Goal: Task Accomplishment & Management: Complete application form

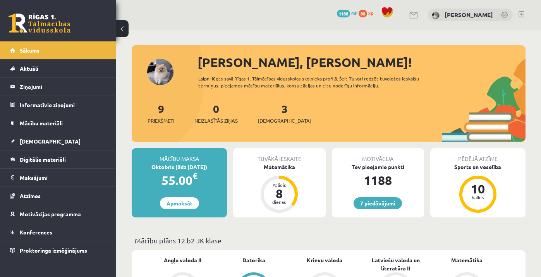
click at [522, 11] on link at bounding box center [522, 14] width 6 height 6
click at [65, 124] on link "Mācību materiāli" at bounding box center [58, 123] width 96 height 18
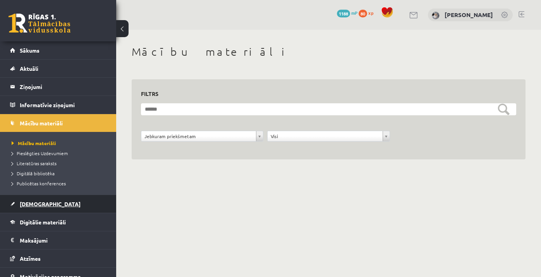
click at [29, 204] on span "[DEMOGRAPHIC_DATA]" at bounding box center [50, 204] width 61 height 7
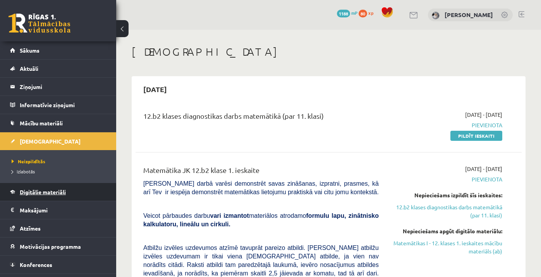
click at [55, 195] on link "Digitālie materiāli" at bounding box center [58, 192] width 96 height 18
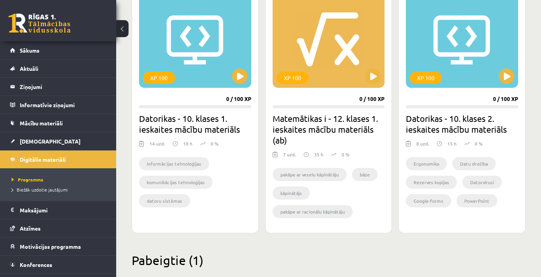
scroll to position [715, 0]
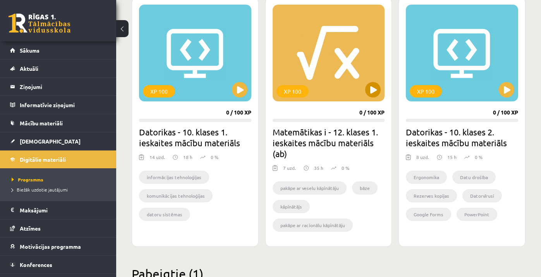
click at [370, 93] on button at bounding box center [372, 89] width 15 height 15
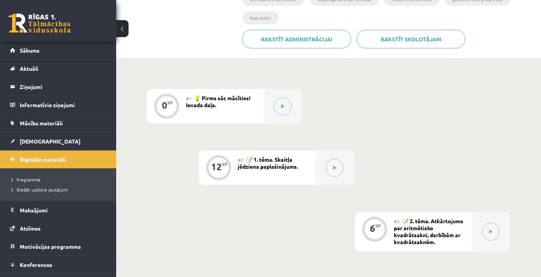
scroll to position [187, 0]
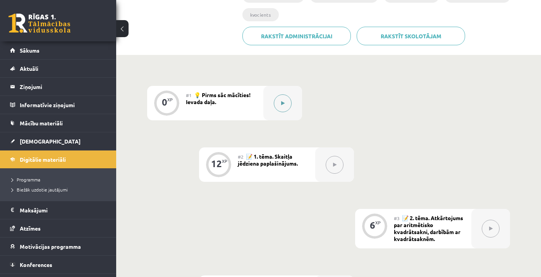
click at [287, 103] on button at bounding box center [283, 104] width 18 height 18
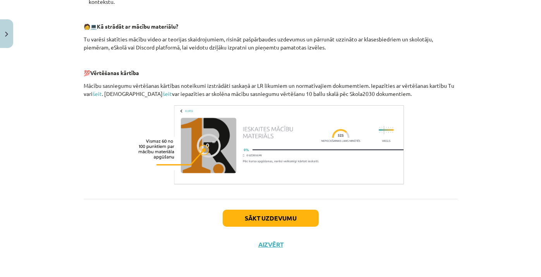
scroll to position [347, 0]
click at [284, 221] on button "Sākt uzdevumu" at bounding box center [271, 218] width 96 height 17
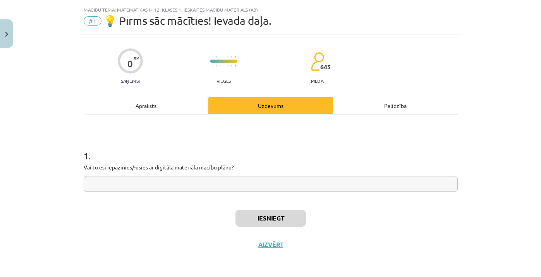
scroll to position [18, 0]
click at [271, 179] on input "text" at bounding box center [271, 184] width 374 height 16
type input "*"
type input "**"
click at [294, 217] on button "Iesniegt" at bounding box center [270, 218] width 70 height 17
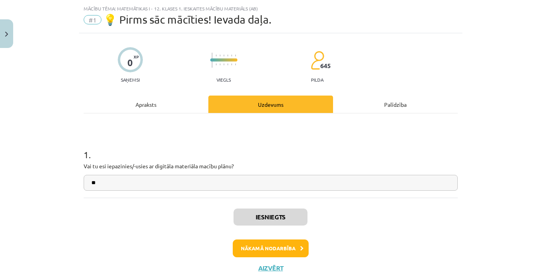
click at [275, 247] on button "Nākamā nodarbība" at bounding box center [271, 249] width 76 height 18
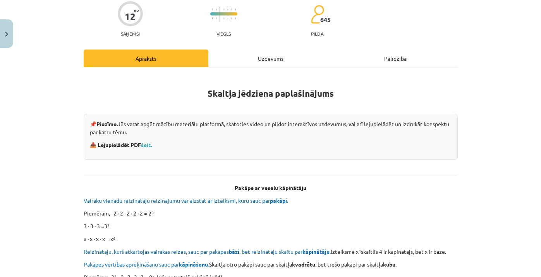
scroll to position [67, 0]
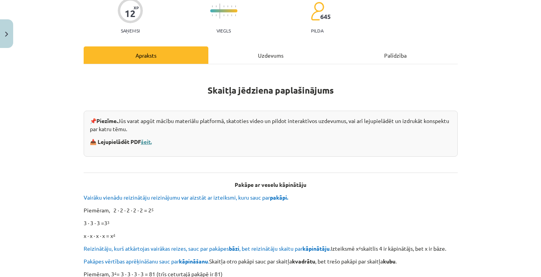
click at [152, 143] on link "šeit." at bounding box center [146, 141] width 11 height 7
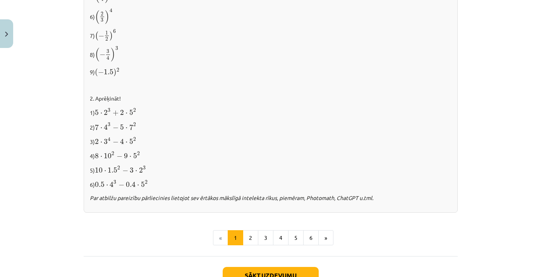
scroll to position [775, 0]
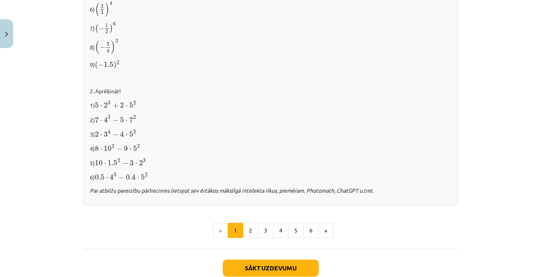
click at [260, 263] on button "Sākt uzdevumu" at bounding box center [271, 268] width 96 height 17
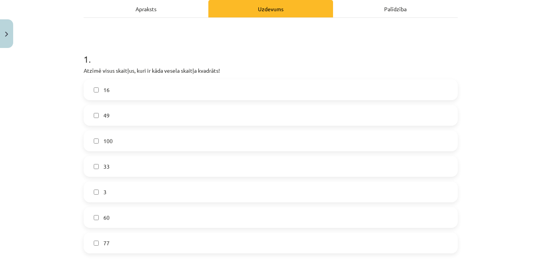
scroll to position [115, 0]
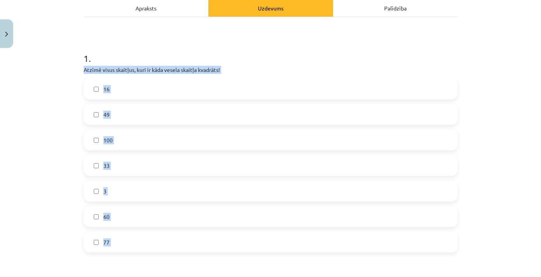
drag, startPoint x: 84, startPoint y: 69, endPoint x: 214, endPoint y: 272, distance: 240.2
copy div "Atzīmē visus skaitļus, kuri ir kāda vesela skaitļa kvadrāts! 16 49 100 33 3 60 …"
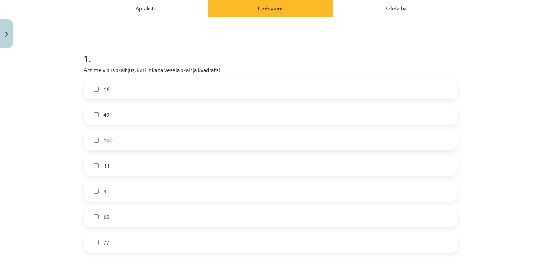
click at [194, 41] on h1 "1 ." at bounding box center [271, 52] width 374 height 24
click at [109, 85] on span "16" at bounding box center [106, 89] width 6 height 8
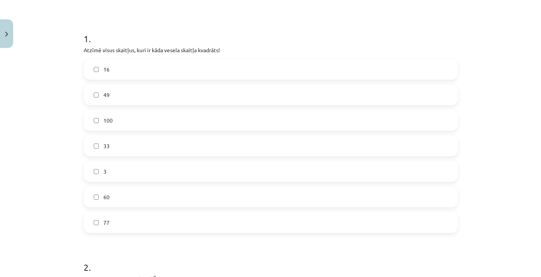
click at [116, 99] on label "49" at bounding box center [270, 94] width 373 height 19
click at [142, 127] on label "100" at bounding box center [270, 120] width 373 height 19
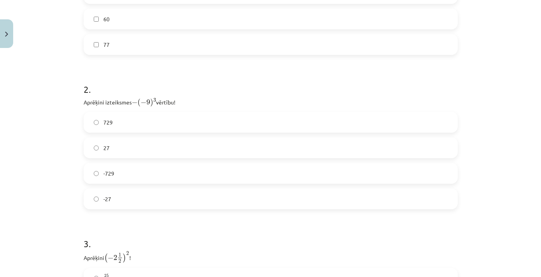
scroll to position [322, 0]
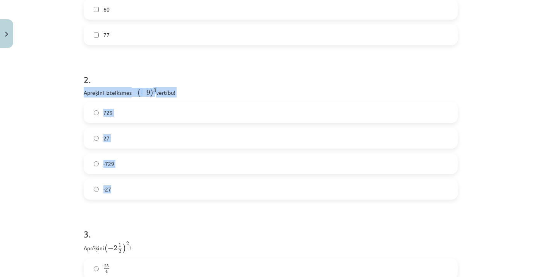
drag, startPoint x: 83, startPoint y: 93, endPoint x: 176, endPoint y: 197, distance: 139.6
click at [176, 197] on div "12 XP Saņemsi Viegls 645 pilda Apraksts Uzdevums Palīdzība 1 . Atzīmē visus ska…" at bounding box center [270, 65] width 383 height 672
copy div "Aprēķini izteiksmes − ( − 9 ) 3 − ( − 9 ) 3 vērtību! 729 27 -729 -27"
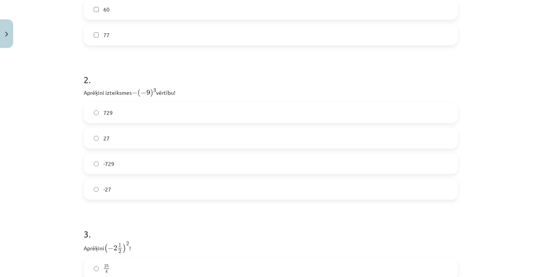
click at [143, 105] on label "729" at bounding box center [270, 112] width 373 height 19
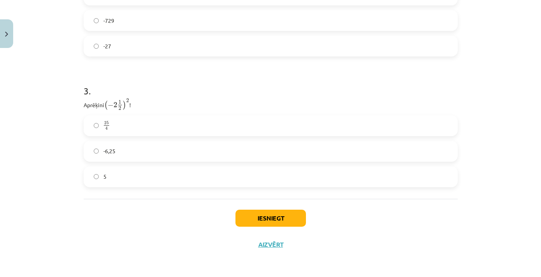
scroll to position [466, 0]
drag, startPoint x: 84, startPoint y: 101, endPoint x: 135, endPoint y: 103, distance: 50.8
click at [135, 103] on p "Aprēķini ( − 2 1 2 ) 2 ( − 2 1 2 ) 2 !" at bounding box center [271, 104] width 374 height 12
copy p "Aprēķini ( − 2 1 2 ) 2 ( − 2 1 2 ) 2 !"
click at [93, 101] on p "Aprēķini ( − 2 1 2 ) 2 ( − 2 1 2 ) 2 !" at bounding box center [271, 104] width 374 height 12
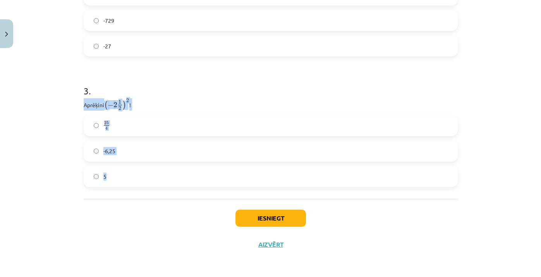
drag, startPoint x: 84, startPoint y: 102, endPoint x: 162, endPoint y: 180, distance: 110.1
click at [162, 180] on div "3 . Aprēķini ( − 2 1 2 ) 2 ( − 2 1 2 ) 2 ! 25 4 25 4 -6,25 5" at bounding box center [271, 129] width 374 height 115
copy div "Aprēķini ( − 2 1 2 ) 2 ( − 2 1 2 ) 2 ! 25 4 25 4 -6,25 5"
click at [150, 152] on label "-6,25" at bounding box center [270, 151] width 373 height 19
click at [270, 216] on button "Iesniegt" at bounding box center [270, 218] width 70 height 17
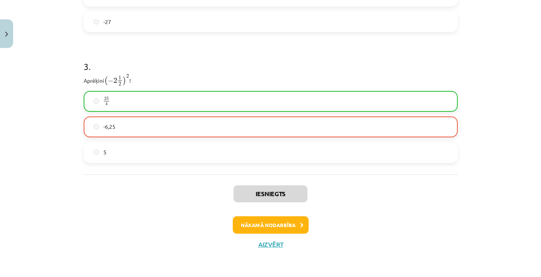
scroll to position [491, 0]
click at [295, 224] on button "Nākamā nodarbība" at bounding box center [271, 226] width 76 height 18
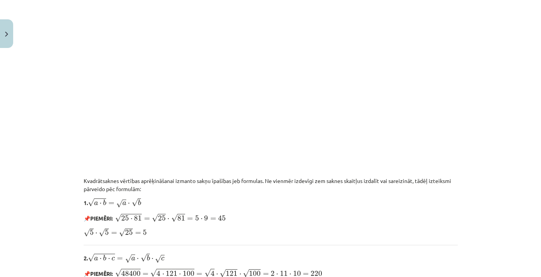
scroll to position [565, 0]
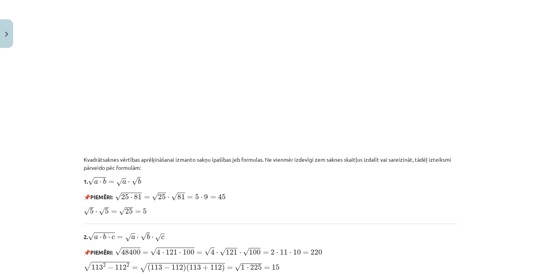
click at [408, 189] on div "Atkārtojums par aritmētisko kvadrātsakni, darbībām ar kvadrātsaknēm 📌 Piezīme. …" at bounding box center [271, 57] width 374 height 942
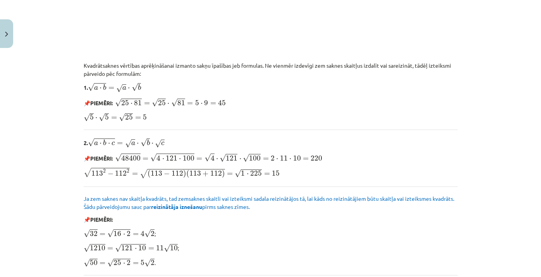
scroll to position [661, 0]
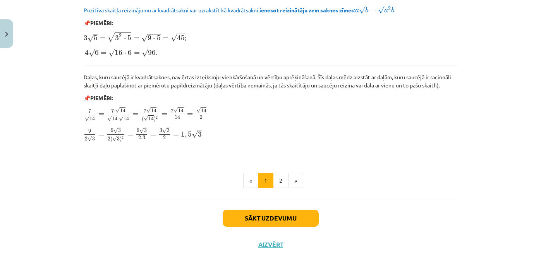
click at [301, 221] on button "Sākt uzdevumu" at bounding box center [271, 218] width 96 height 17
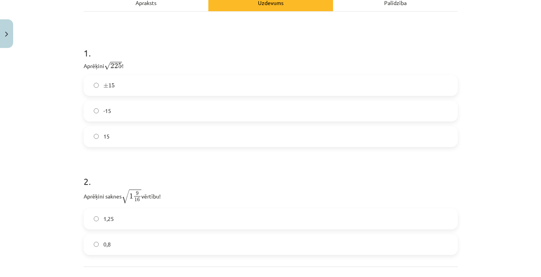
scroll to position [134, 0]
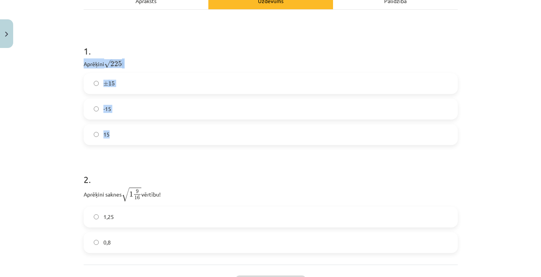
drag, startPoint x: 84, startPoint y: 62, endPoint x: 141, endPoint y: 134, distance: 92.0
click at [141, 134] on div "1 . Aprēķini √ 225 225 ! ± 15 ± 15 -15 15" at bounding box center [271, 88] width 374 height 113
copy div "Aprēķini √ 225 225 ! ± 15 ± 15 -15 15"
click at [138, 136] on label "15" at bounding box center [270, 134] width 373 height 19
click at [213, 174] on h1 "2 ." at bounding box center [271, 173] width 374 height 24
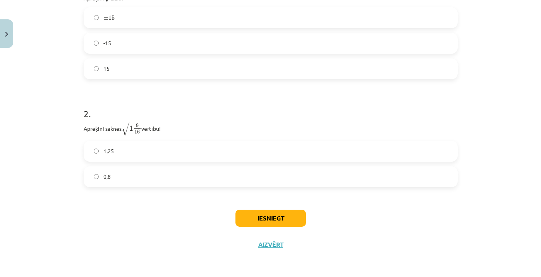
scroll to position [201, 0]
drag, startPoint x: 84, startPoint y: 126, endPoint x: 151, endPoint y: 181, distance: 87.0
click at [151, 181] on div "2 . Aprēķini saknes √ 1 9 16 1 9 16 vērtību! 1,25 0,8" at bounding box center [271, 141] width 374 height 93
copy div "Aprēķini saknes √ 1 9 16 1 9 16 vērtību! 1,25 0,8"
click at [145, 155] on label "1,25" at bounding box center [270, 151] width 373 height 19
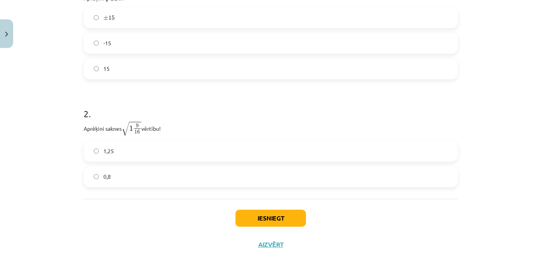
click at [276, 219] on button "Iesniegt" at bounding box center [270, 218] width 70 height 17
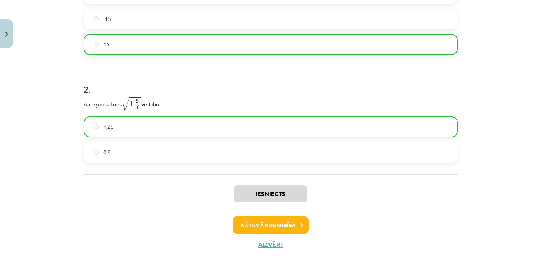
scroll to position [226, 0]
click at [274, 223] on button "Nākamā nodarbība" at bounding box center [271, 226] width 76 height 18
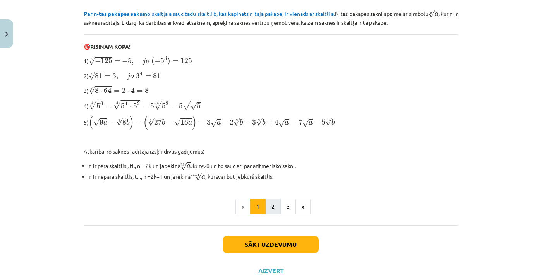
scroll to position [215, 0]
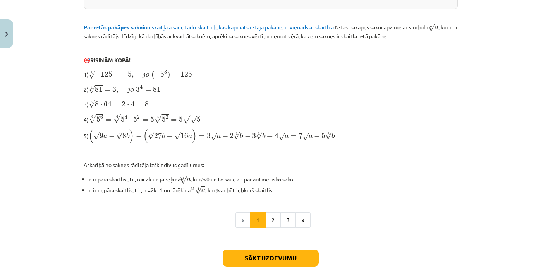
click at [296, 258] on button "Sākt uzdevumu" at bounding box center [271, 258] width 96 height 17
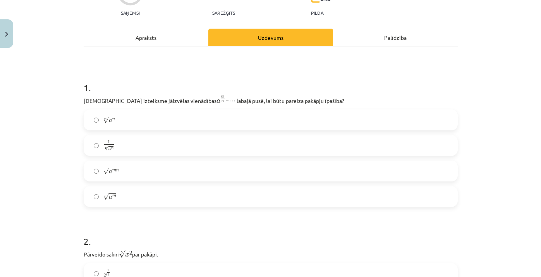
scroll to position [92, 0]
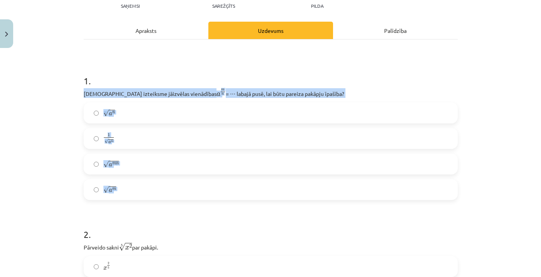
drag, startPoint x: 83, startPoint y: 92, endPoint x: 153, endPoint y: 202, distance: 130.4
copy div "Kura izteiksme jāizvēlas vienādības a m n a m n = ⋯ labajā pusē, lai būtu parei…"
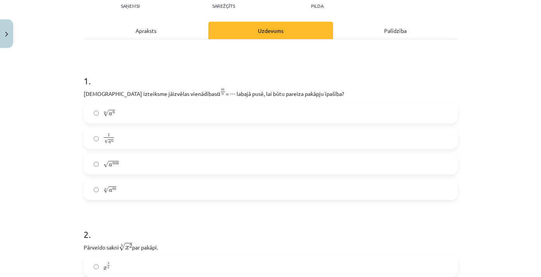
click at [179, 71] on h1 "1 ." at bounding box center [271, 74] width 374 height 24
click at [132, 117] on label "m √ a n a n m" at bounding box center [270, 112] width 373 height 19
click at [132, 192] on label "n √ a m a m n" at bounding box center [270, 189] width 373 height 19
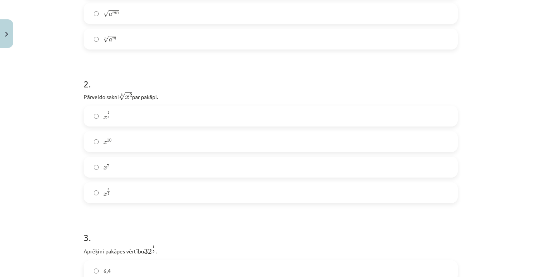
scroll to position [249, 0]
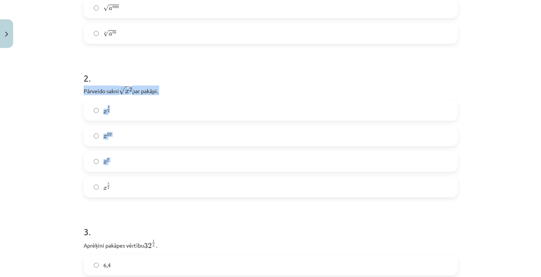
drag, startPoint x: 84, startPoint y: 91, endPoint x: 166, endPoint y: 196, distance: 133.2
click at [166, 196] on div "2 . Pārveido sakni 5 √ x 2 x 2 5 par pakāpi. x 2 5 x 2 5 x 10 x 10 x 7 x 7 x 5 …" at bounding box center [271, 128] width 374 height 138
copy div "Pārveido sakni 5 √ x 2 x 2 5 par pakāpi. x 2 5 x 2 5 x 10 x 10 x 7 x 7"
click at [123, 105] on label "x 2 5 x 2 5" at bounding box center [270, 110] width 373 height 19
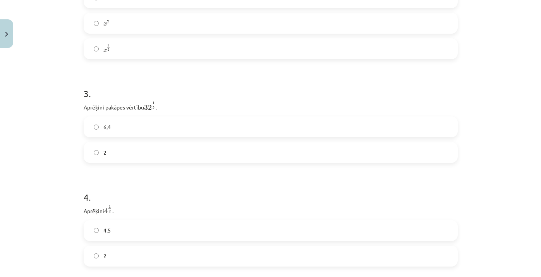
scroll to position [393, 0]
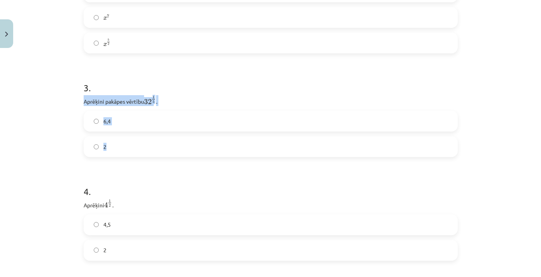
drag, startPoint x: 84, startPoint y: 103, endPoint x: 125, endPoint y: 146, distance: 59.5
click at [125, 146] on div "3 . Aprēķini pakāpes vērtību 32 1 5 32 1 5 . 6,4 2" at bounding box center [271, 113] width 374 height 88
copy div "Aprēķini pakāpes vērtību 32 1 5 32 1 5 . 6,4 2"
click at [229, 70] on h1 "3 ." at bounding box center [271, 81] width 374 height 24
drag, startPoint x: 83, startPoint y: 103, endPoint x: 145, endPoint y: 153, distance: 79.8
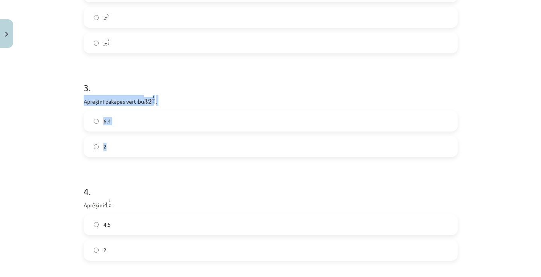
click at [145, 153] on div "3 . Aprēķini pakāpes vērtību 32 1 5 32 1 5 . 6,4 2" at bounding box center [271, 113] width 374 height 88
copy div "Aprēķini pakāpes vērtību 32 1 5 32 1 5 . 6,4 2"
click at [124, 140] on label "2" at bounding box center [270, 146] width 373 height 19
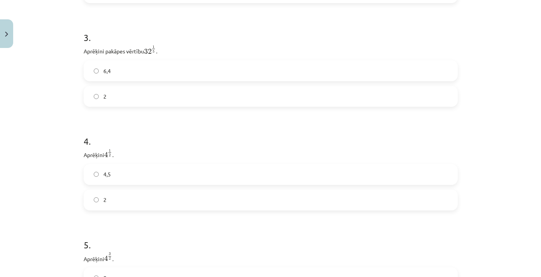
scroll to position [480, 0]
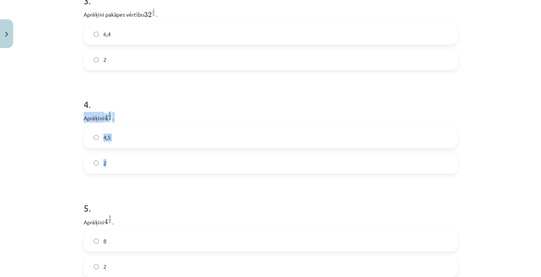
drag, startPoint x: 82, startPoint y: 119, endPoint x: 133, endPoint y: 163, distance: 67.2
click at [123, 160] on label "2" at bounding box center [270, 163] width 373 height 19
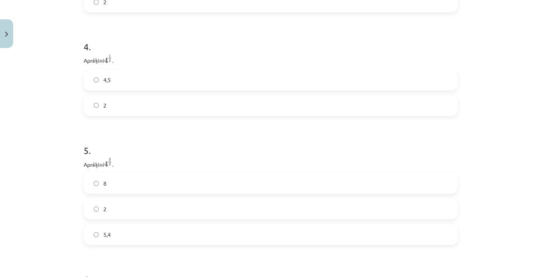
scroll to position [554, 0]
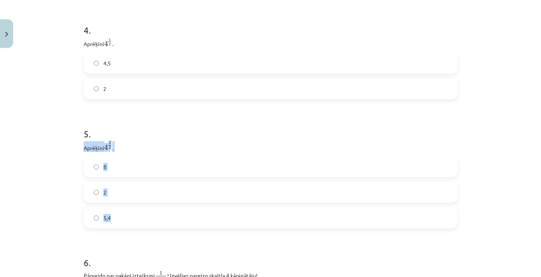
drag, startPoint x: 83, startPoint y: 150, endPoint x: 142, endPoint y: 227, distance: 97.6
click at [142, 227] on div "5 . Aprēķini 4 3 2 4 3 2 . 8 2 5,4" at bounding box center [271, 172] width 374 height 114
click at [120, 169] on label "8" at bounding box center [270, 166] width 373 height 19
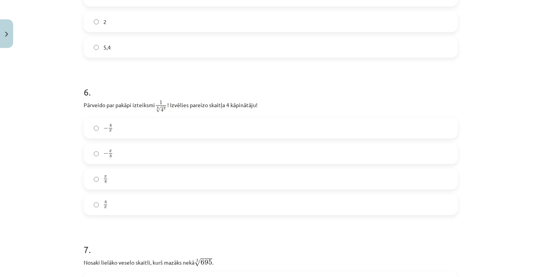
scroll to position [738, 0]
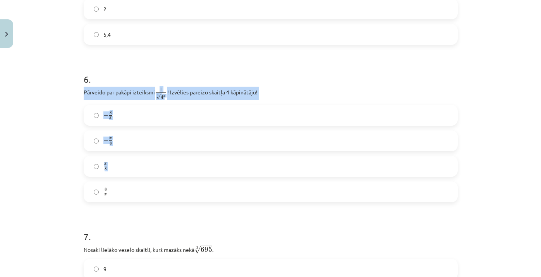
drag, startPoint x: 83, startPoint y: 93, endPoint x: 151, endPoint y: 202, distance: 128.7
click at [151, 203] on div "6 . Pārveido par pakāpi izteiksmi 1 8 √ 4 x 1 4 x 8 ! Izvēlies pareizo skaitļa …" at bounding box center [271, 131] width 374 height 142
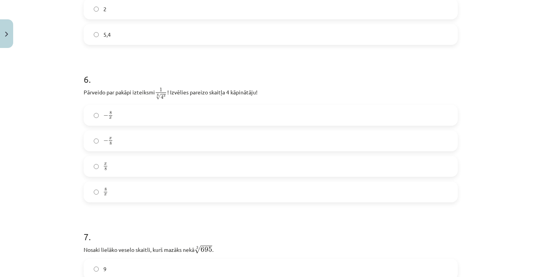
click at [122, 222] on h1 "7 ." at bounding box center [271, 230] width 374 height 24
click at [117, 170] on label "x 8 x 8" at bounding box center [270, 166] width 373 height 19
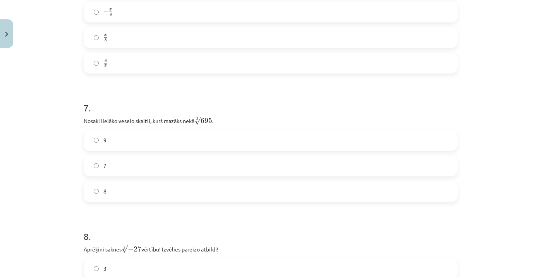
scroll to position [875, 0]
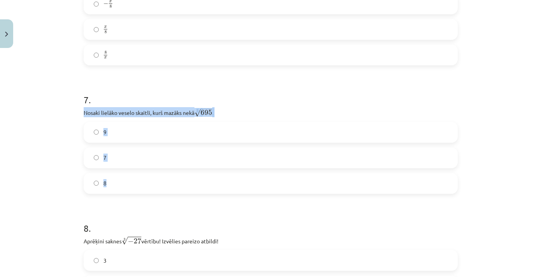
drag, startPoint x: 83, startPoint y: 113, endPoint x: 143, endPoint y: 189, distance: 96.2
click at [143, 189] on div "52 XP Saņemsi Sarežģīts 645 pilda Apraksts Uzdevums Palīdzība 1 . Kura izteiksm…" at bounding box center [270, 149] width 383 height 1944
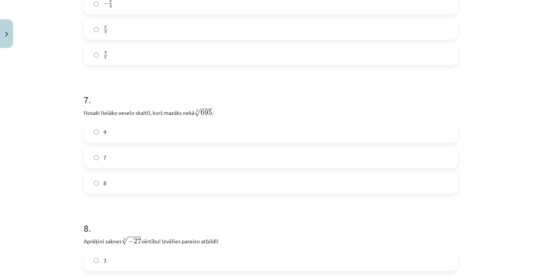
click at [109, 178] on label "8" at bounding box center [270, 183] width 373 height 19
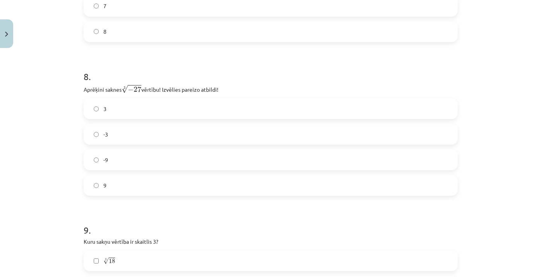
scroll to position [1038, 0]
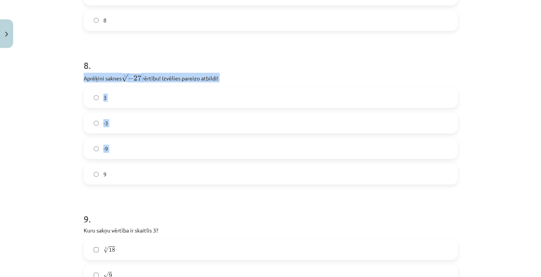
drag, startPoint x: 84, startPoint y: 77, endPoint x: 158, endPoint y: 166, distance: 115.2
click at [158, 166] on div "8 . Aprēķini saknes 3 √ − 27 − 27 3 vērtību! Izvēlies pareizo atbildi! 3 -3 -9 9" at bounding box center [271, 115] width 374 height 138
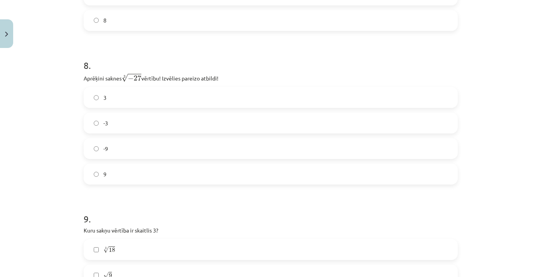
click at [133, 200] on form "1 . Kura izteiksme jāizvēlas vienādības a m n a m n = ⋯ labajā pusē, lai būtu p…" at bounding box center [271, 1] width 374 height 1771
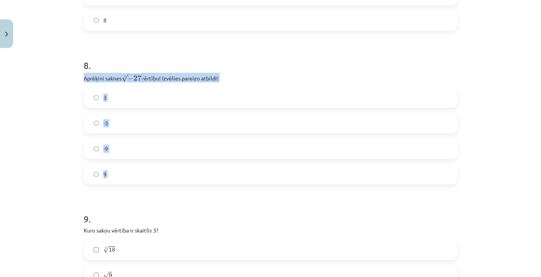
drag, startPoint x: 84, startPoint y: 78, endPoint x: 151, endPoint y: 196, distance: 136.0
click at [151, 196] on form "1 . Kura izteiksme jāizvēlas vienādības a m n a m n = ⋯ labajā pusē, lai būtu p…" at bounding box center [271, 1] width 374 height 1771
click at [130, 100] on label "3" at bounding box center [270, 97] width 373 height 19
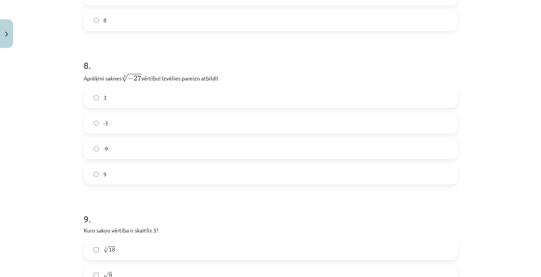
click at [119, 126] on label "-3" at bounding box center [270, 122] width 373 height 19
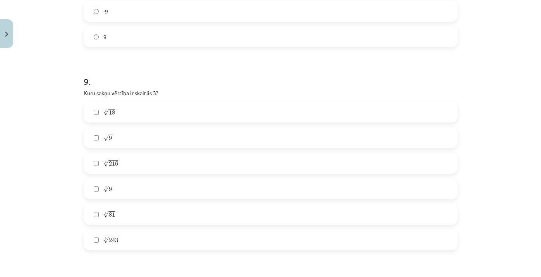
scroll to position [1187, 0]
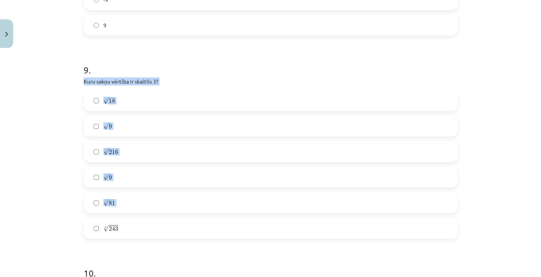
drag, startPoint x: 83, startPoint y: 80, endPoint x: 190, endPoint y: 232, distance: 185.4
click at [190, 232] on div "9 . Kuru sakņu vērtība ir skaitlis 3? 3 √ 18 18 3 √ 9 9 5 √ 216 216 5 3 √ 9 9 3…" at bounding box center [271, 145] width 374 height 188
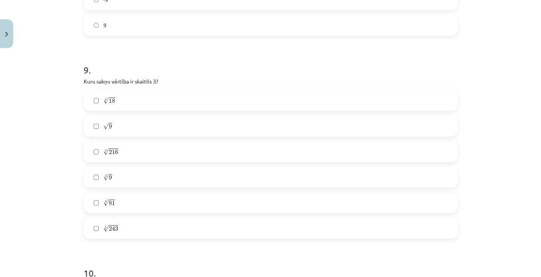
click at [131, 133] on label "√ 9 9" at bounding box center [270, 126] width 373 height 19
click at [102, 232] on label "5 √ 243 243 5" at bounding box center [270, 228] width 373 height 19
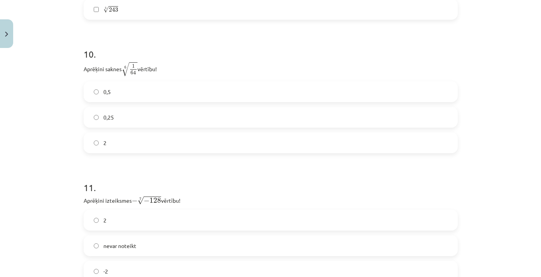
scroll to position [1407, 0]
drag, startPoint x: 84, startPoint y: 68, endPoint x: 177, endPoint y: 150, distance: 123.8
click at [176, 150] on div "10 . Aprēķini saknes 6 √ 1 64 1 64 6 vērtību! 0,5 0,25 2" at bounding box center [271, 94] width 374 height 118
click at [105, 85] on label "0,5" at bounding box center [270, 91] width 373 height 19
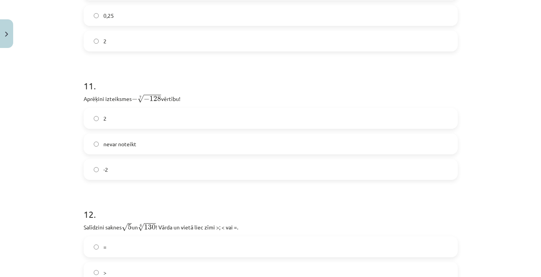
scroll to position [1510, 0]
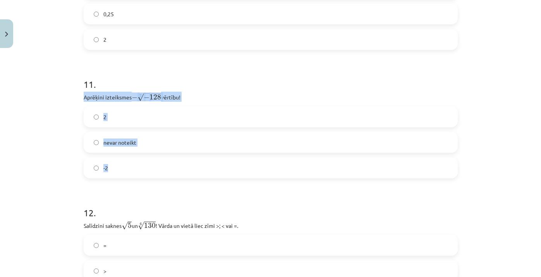
drag, startPoint x: 82, startPoint y: 98, endPoint x: 147, endPoint y: 176, distance: 101.3
click at [126, 174] on label "-2" at bounding box center [270, 167] width 373 height 19
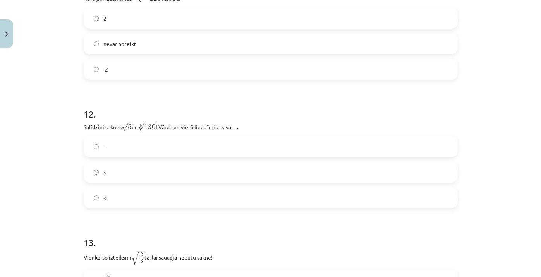
scroll to position [1629, 0]
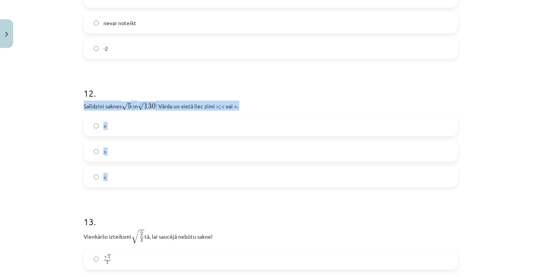
drag, startPoint x: 84, startPoint y: 105, endPoint x: 160, endPoint y: 193, distance: 115.6
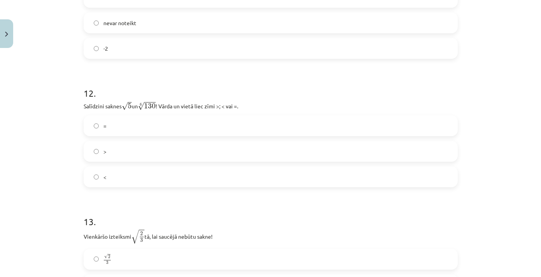
click at [118, 177] on label "<" at bounding box center [270, 176] width 373 height 19
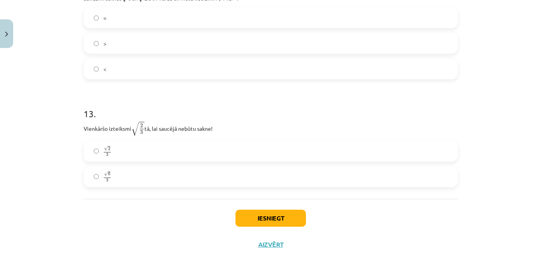
scroll to position [1739, 0]
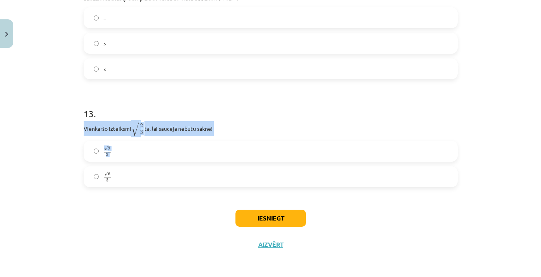
drag, startPoint x: 83, startPoint y: 125, endPoint x: 143, endPoint y: 177, distance: 79.1
click at [125, 149] on label "√ 2 3 2 3" at bounding box center [270, 151] width 373 height 19
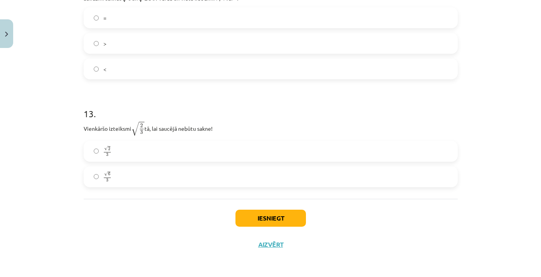
click at [247, 218] on button "Iesniegt" at bounding box center [270, 218] width 70 height 17
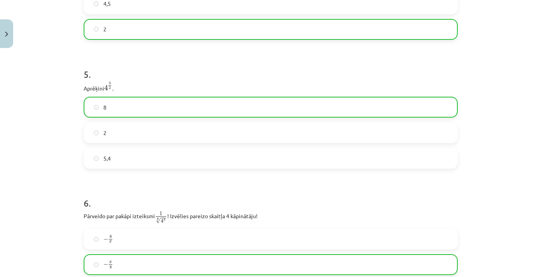
scroll to position [0, 0]
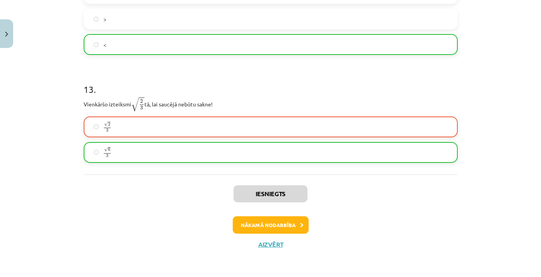
click at [258, 227] on button "Nākamā nodarbība" at bounding box center [271, 226] width 76 height 18
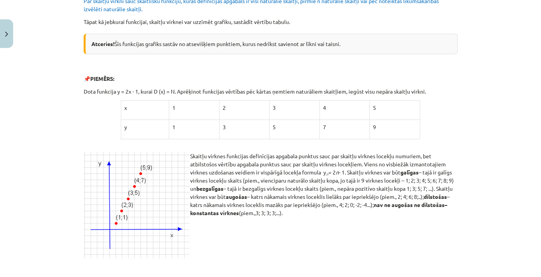
scroll to position [241, 0]
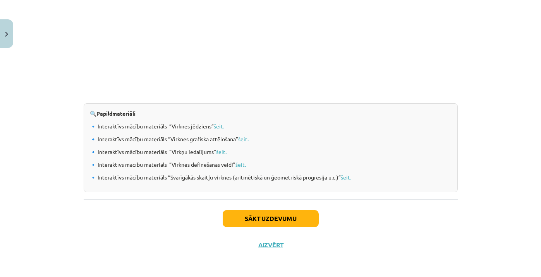
click at [289, 219] on button "Sākt uzdevumu" at bounding box center [271, 218] width 96 height 17
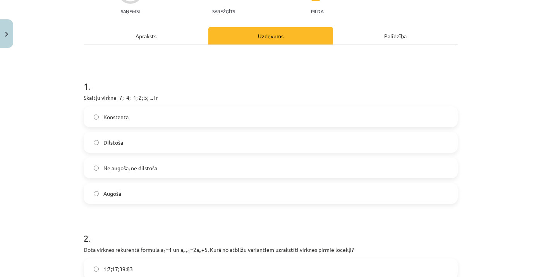
scroll to position [93, 0]
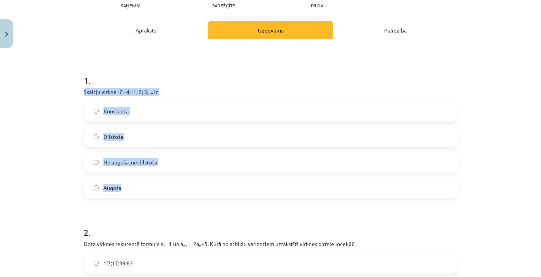
drag, startPoint x: 83, startPoint y: 90, endPoint x: 184, endPoint y: 196, distance: 146.0
click at [184, 196] on div "1 . Skaitļu virkne -7; -4; -1; 2; 5; ... ir Konstanta Dilstoša Ne augoša, ne di…" at bounding box center [271, 130] width 374 height 137
click at [136, 187] on label "Augoša" at bounding box center [270, 187] width 373 height 19
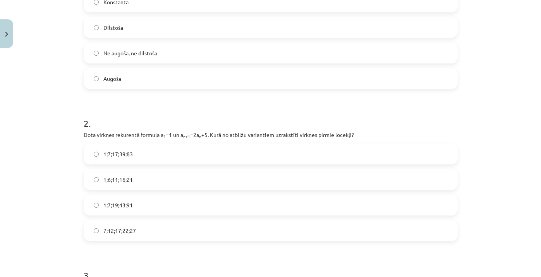
scroll to position [204, 0]
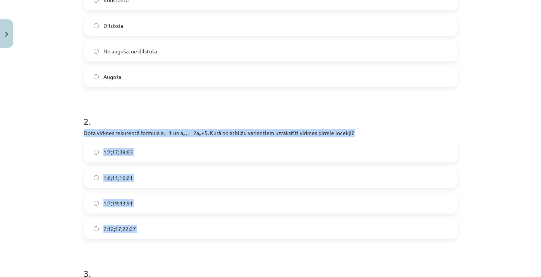
drag, startPoint x: 83, startPoint y: 133, endPoint x: 218, endPoint y: 262, distance: 186.8
click at [132, 211] on label "1;7;19;43;91" at bounding box center [270, 203] width 373 height 19
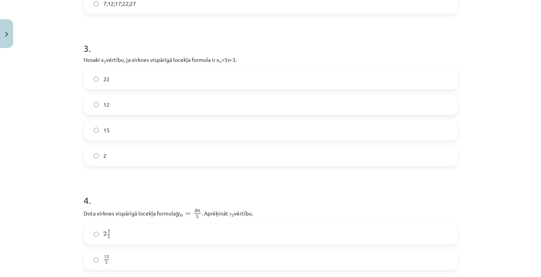
scroll to position [436, 0]
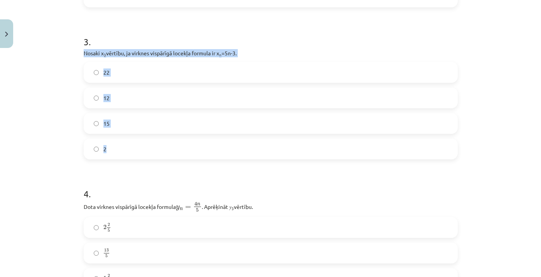
drag, startPoint x: 83, startPoint y: 53, endPoint x: 148, endPoint y: 147, distance: 113.6
click at [148, 147] on div "3 . Nosaki x 3 vērtību, ja virknes vispārīgā locekļa formula ir x n =5n-3. 22 1…" at bounding box center [271, 91] width 374 height 137
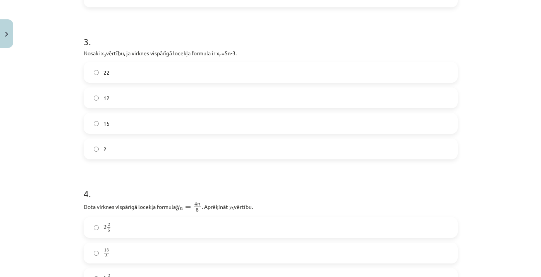
click at [120, 100] on label "12" at bounding box center [270, 97] width 373 height 19
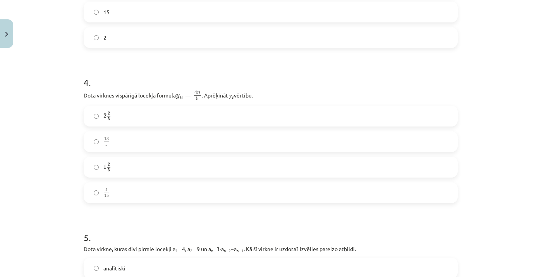
scroll to position [553, 0]
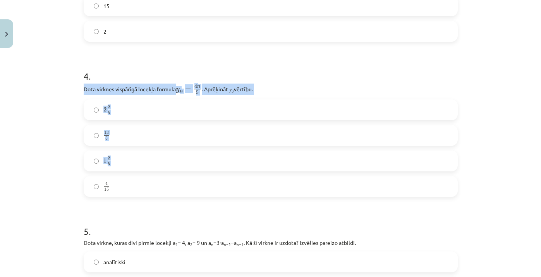
drag, startPoint x: 83, startPoint y: 88, endPoint x: 157, endPoint y: 192, distance: 127.5
click at [157, 193] on div "4 . Dota virknes vispārīgā locekļa formula y n = 4 n 5 y n = 4 n 5 . Aprēķināt …" at bounding box center [271, 127] width 374 height 140
click at [112, 114] on label "2 2 5 2 2 5" at bounding box center [270, 109] width 373 height 19
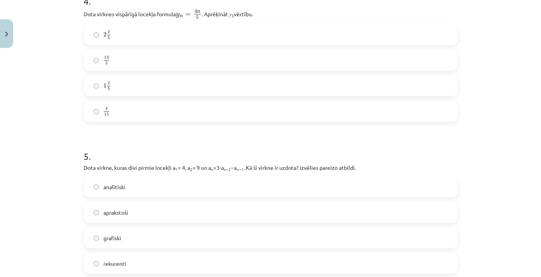
scroll to position [638, 0]
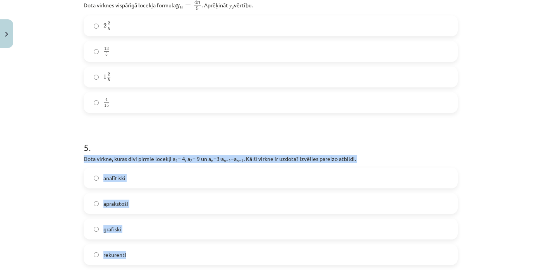
drag, startPoint x: 84, startPoint y: 159, endPoint x: 151, endPoint y: 252, distance: 114.7
click at [151, 253] on div "5 . Dota virkne, kuras divi pirmie locekļi a 1 = 4, a 2 = 9 un a n =3⋅a n−2 −a …" at bounding box center [271, 197] width 374 height 137
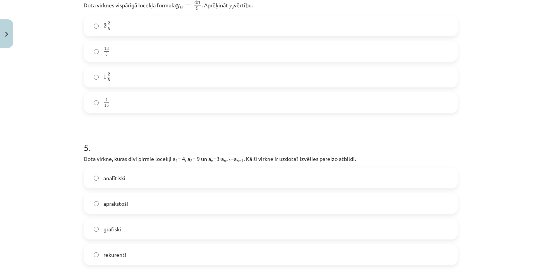
click at [144, 255] on label "rekurenti" at bounding box center [270, 254] width 373 height 19
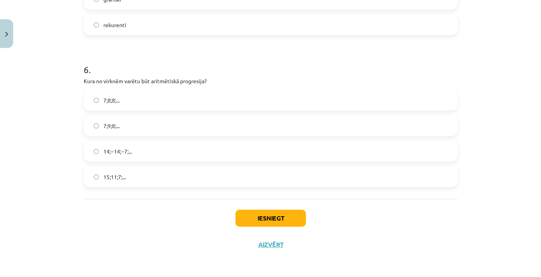
scroll to position [869, 0]
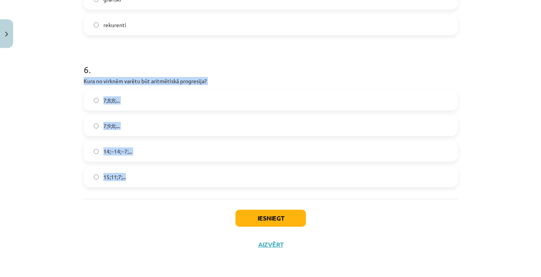
drag, startPoint x: 83, startPoint y: 79, endPoint x: 167, endPoint y: 180, distance: 130.6
click at [167, 180] on div "6 . Kura no virknēm varētu būt aritmētiskā progresija? 7;8;8;... 7;9;8;... 14;−…" at bounding box center [271, 119] width 374 height 137
click at [131, 173] on label "15;11;7;..." at bounding box center [270, 176] width 373 height 19
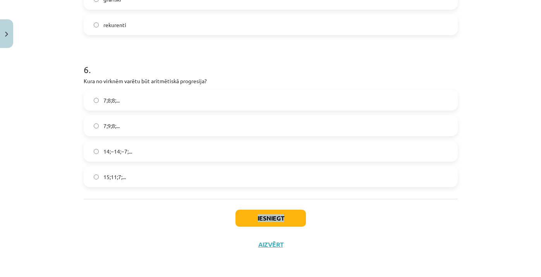
click at [170, 221] on div "Iesniegt Aizvērt" at bounding box center [271, 226] width 374 height 54
click at [266, 218] on button "Iesniegt" at bounding box center [270, 218] width 70 height 17
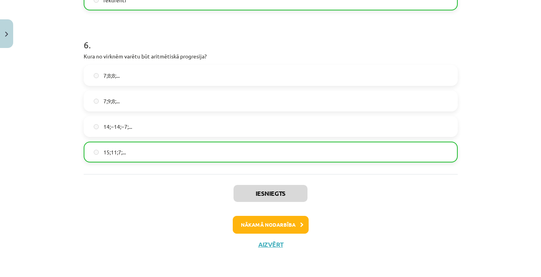
scroll to position [893, 0]
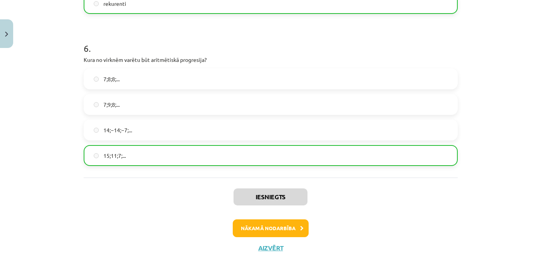
click at [280, 230] on button "Nākamā nodarbība" at bounding box center [271, 229] width 76 height 18
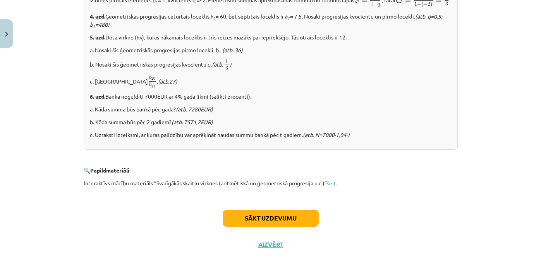
scroll to position [981, 0]
click at [268, 216] on button "Sākt uzdevumu" at bounding box center [271, 218] width 96 height 17
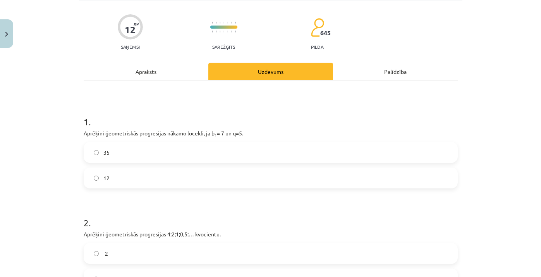
scroll to position [54, 0]
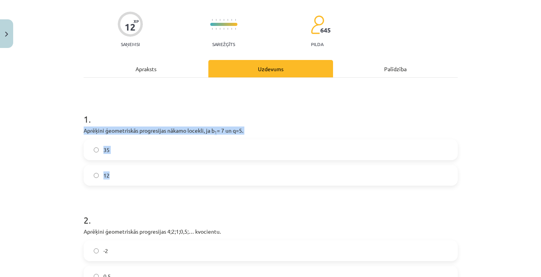
drag, startPoint x: 84, startPoint y: 131, endPoint x: 129, endPoint y: 176, distance: 64.4
click at [129, 176] on div "1 . Aprēķini ģeometriskās progresijas nākamo locekli, ja b 1 = 7 un q=5. 35 12" at bounding box center [271, 143] width 374 height 86
click at [134, 157] on label "35" at bounding box center [270, 149] width 373 height 19
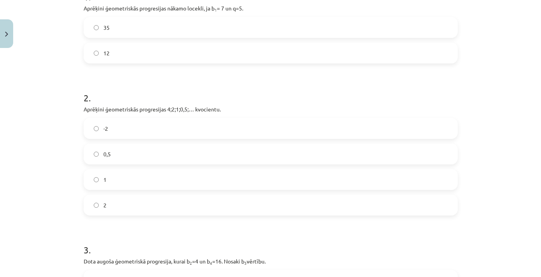
scroll to position [179, 0]
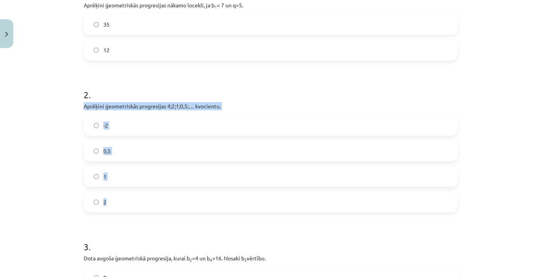
drag, startPoint x: 84, startPoint y: 107, endPoint x: 144, endPoint y: 203, distance: 113.4
click at [144, 204] on div "2 . Aprēķini ģeometriskās progresijas 4;2;1;0,5;… kvocientu. -2 0,5 1 2" at bounding box center [271, 144] width 374 height 137
click at [107, 153] on span "0,5" at bounding box center [106, 151] width 7 height 8
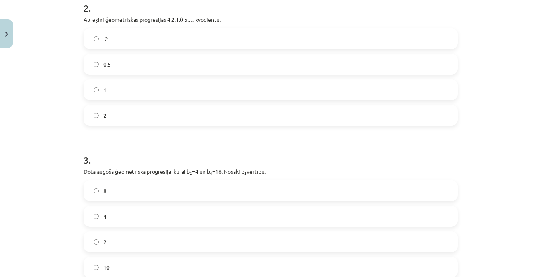
scroll to position [275, 0]
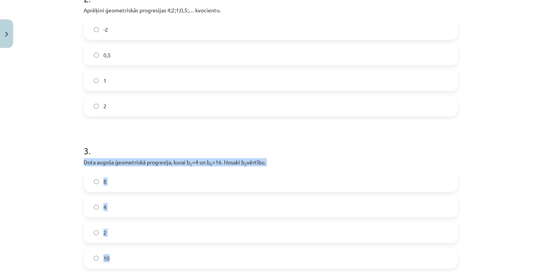
drag, startPoint x: 84, startPoint y: 162, endPoint x: 163, endPoint y: 259, distance: 124.4
click at [163, 259] on div "3 . Dota augoša ģeometriskā progresija, kurai b 2 =4 un b 4 =16. Nosaki b 3 vēr…" at bounding box center [271, 200] width 374 height 137
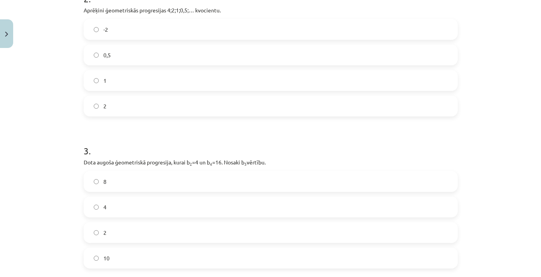
click at [124, 184] on label "8" at bounding box center [270, 181] width 373 height 19
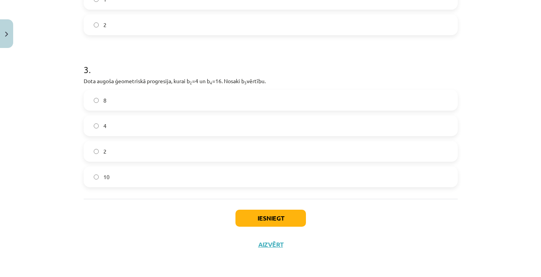
scroll to position [358, 0]
click at [255, 220] on button "Iesniegt" at bounding box center [270, 218] width 70 height 17
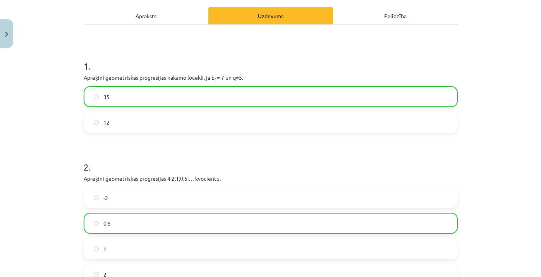
scroll to position [106, 0]
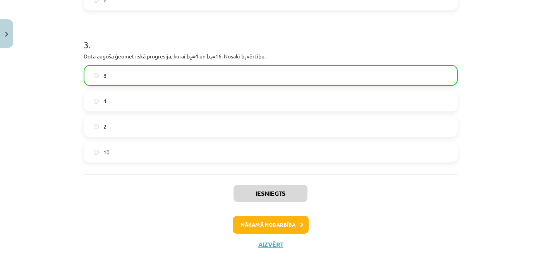
click at [288, 223] on button "Nākamā nodarbība" at bounding box center [271, 225] width 76 height 18
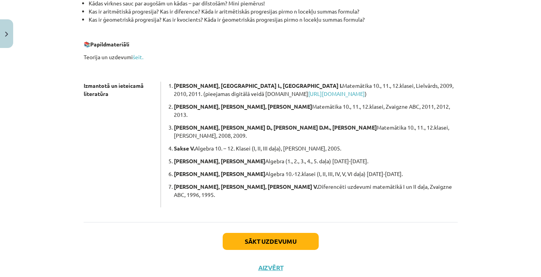
click at [267, 233] on button "Sākt uzdevumu" at bounding box center [271, 241] width 96 height 17
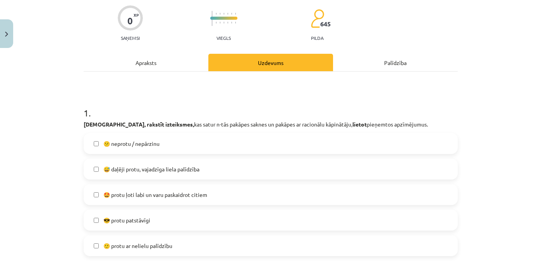
scroll to position [65, 0]
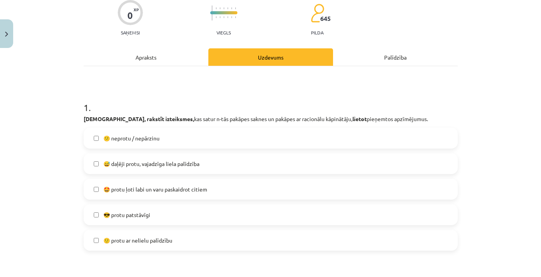
click at [137, 138] on span "😕 neprotu / nepārzinu" at bounding box center [131, 138] width 56 height 8
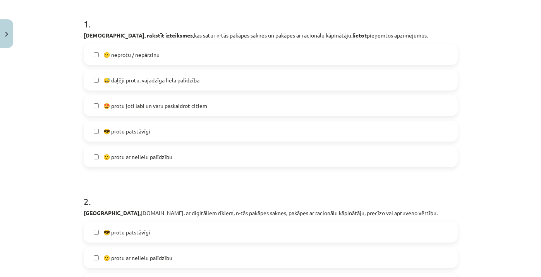
scroll to position [141, 0]
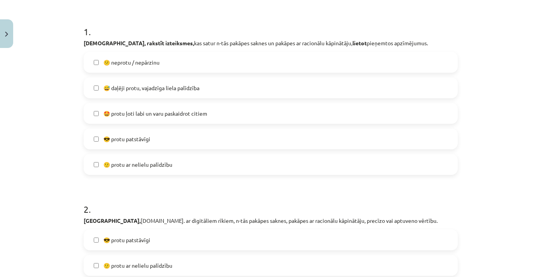
click at [193, 89] on span "😅 daļēji protu, vajadzīga liela palīdzība" at bounding box center [151, 88] width 96 height 8
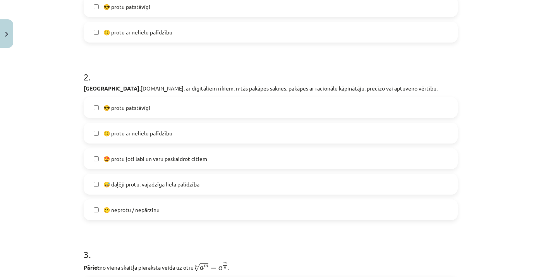
scroll to position [284, 0]
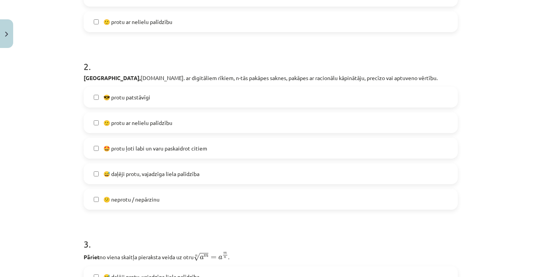
click at [148, 205] on label "😕 neprotu / nepārzinu" at bounding box center [270, 199] width 373 height 19
click at [147, 176] on span "😅 daļēji protu, vajadzīga liela palīdzība" at bounding box center [151, 174] width 96 height 8
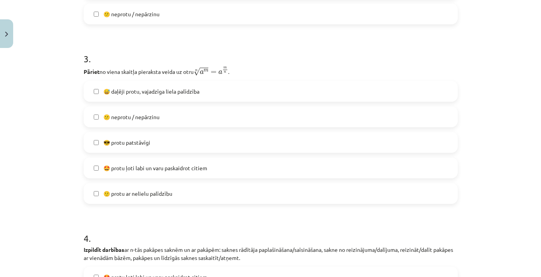
scroll to position [472, 0]
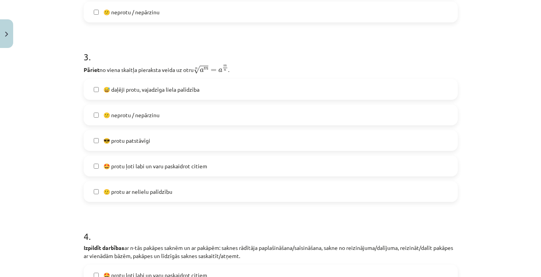
click at [175, 91] on span "😅 daļēji protu, vajadzīga liela palīdzība" at bounding box center [151, 90] width 96 height 8
click at [155, 120] on label "😕 neprotu / nepārzinu" at bounding box center [270, 114] width 373 height 19
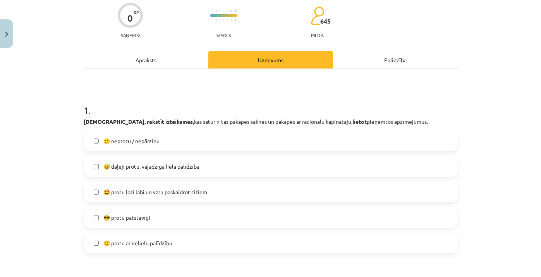
scroll to position [80, 0]
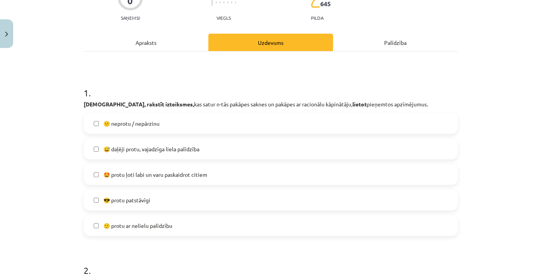
click at [133, 124] on span "😕 neprotu / nepārzinu" at bounding box center [131, 124] width 56 height 8
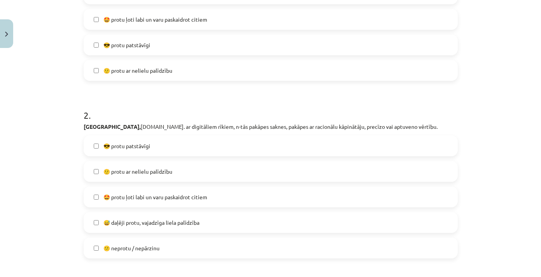
scroll to position [249, 0]
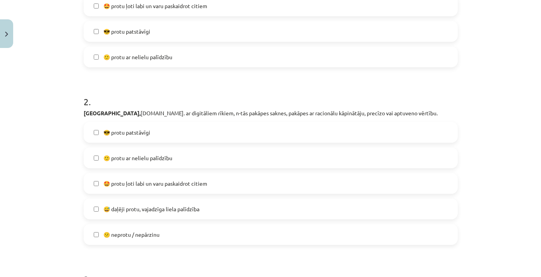
click at [130, 234] on span "😕 neprotu / nepārzinu" at bounding box center [131, 235] width 56 height 8
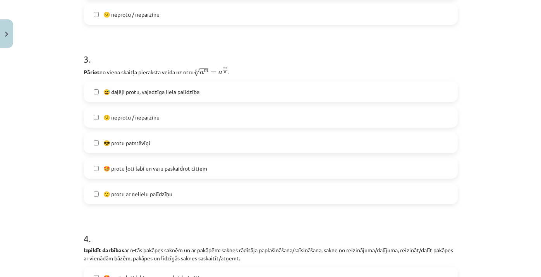
scroll to position [485, 0]
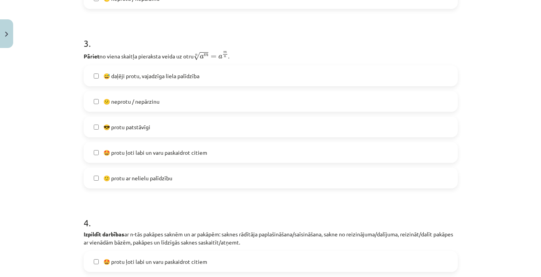
click at [154, 109] on label "😕 neprotu / nepārzinu" at bounding box center [270, 101] width 373 height 19
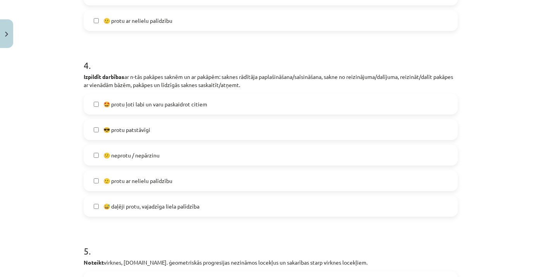
scroll to position [653, 0]
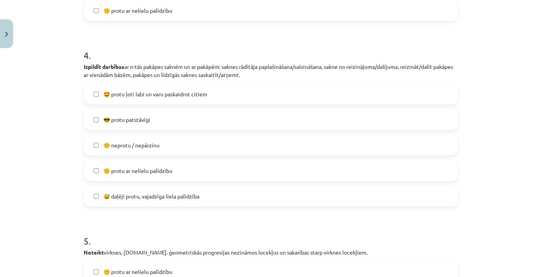
click at [145, 192] on label "😅 daļēji protu, vajadzīga liela palīdzība" at bounding box center [270, 196] width 373 height 19
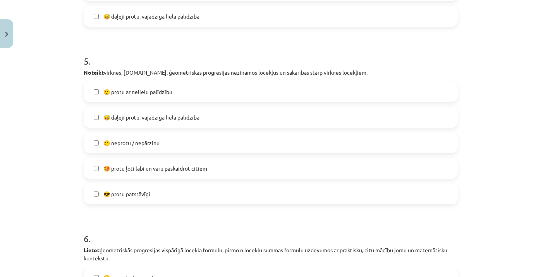
scroll to position [838, 0]
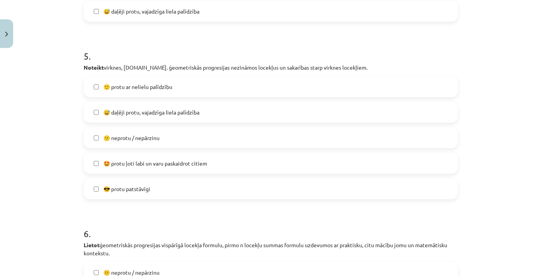
click at [170, 115] on span "😅 daļēji protu, vajadzīga liela palīdzība" at bounding box center [151, 112] width 96 height 8
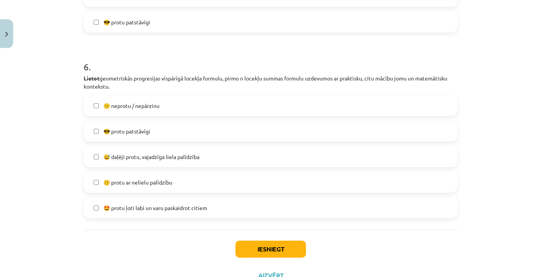
scroll to position [1011, 0]
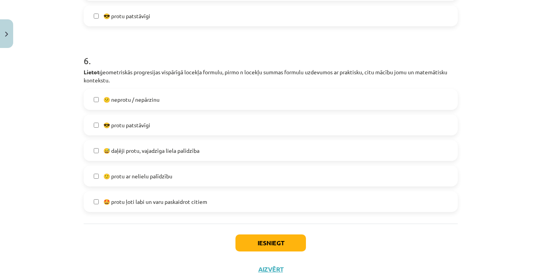
click at [158, 158] on label "😅 daļēji protu, vajadzīga liela palīdzība" at bounding box center [270, 150] width 373 height 19
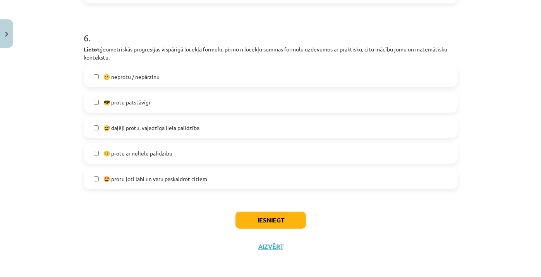
scroll to position [1036, 0]
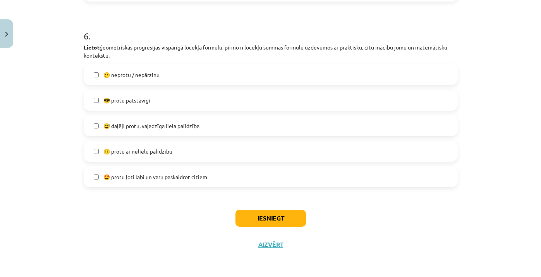
click at [256, 222] on button "Iesniegt" at bounding box center [270, 218] width 70 height 17
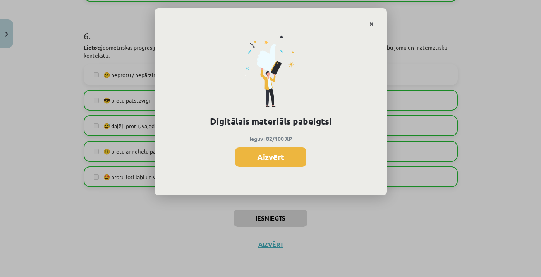
click at [372, 26] on icon "Close" at bounding box center [372, 24] width 4 height 5
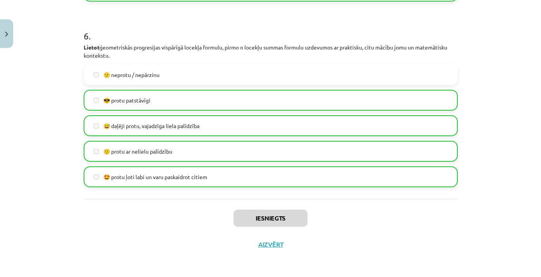
scroll to position [1038, 0]
click at [271, 244] on button "Aizvērt" at bounding box center [270, 245] width 29 height 8
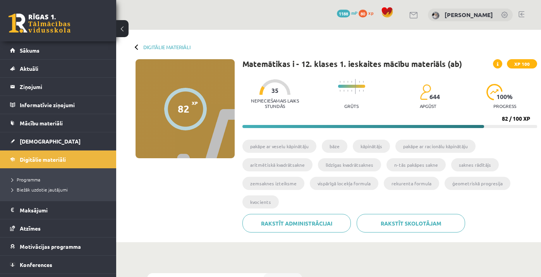
scroll to position [0, 0]
click at [65, 52] on link "Sākums" at bounding box center [58, 50] width 96 height 18
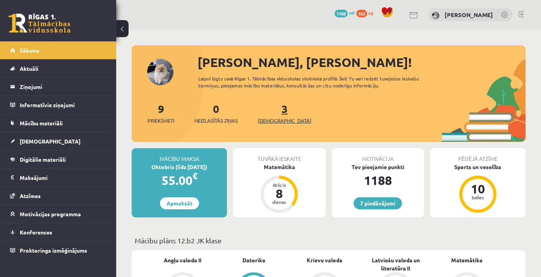
click at [270, 112] on link "3 Ieskaites" at bounding box center [284, 113] width 53 height 23
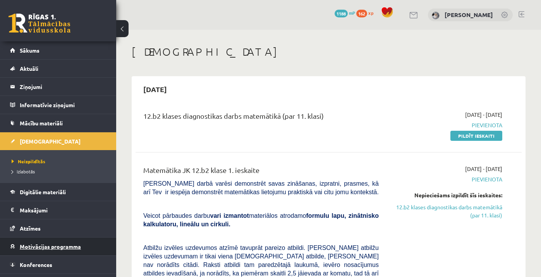
click at [65, 248] on span "Motivācijas programma" at bounding box center [50, 246] width 61 height 7
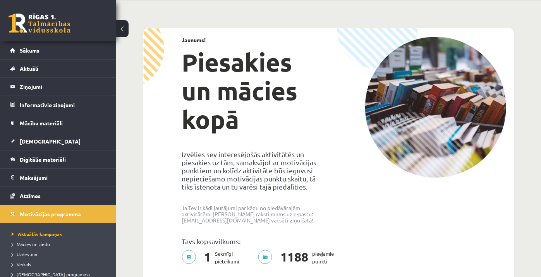
scroll to position [93, 0]
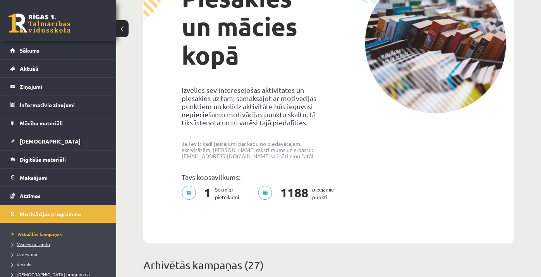
click at [44, 247] on link "Mācies un ziedo" at bounding box center [60, 244] width 97 height 7
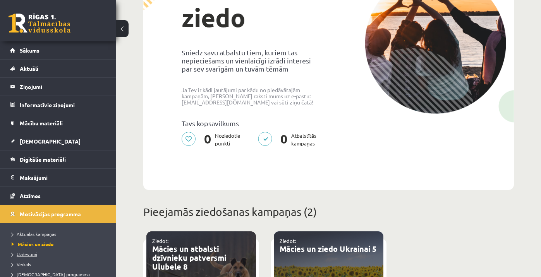
click at [27, 255] on span "Uzdevumi" at bounding box center [25, 254] width 26 height 6
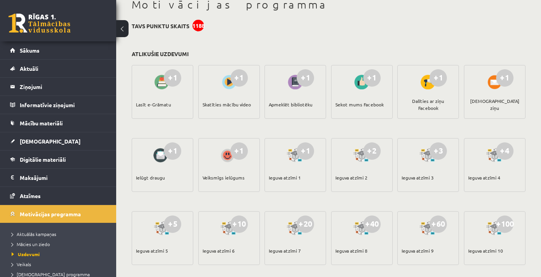
scroll to position [47, 0]
click at [53, 162] on span "Digitālie materiāli" at bounding box center [43, 159] width 46 height 7
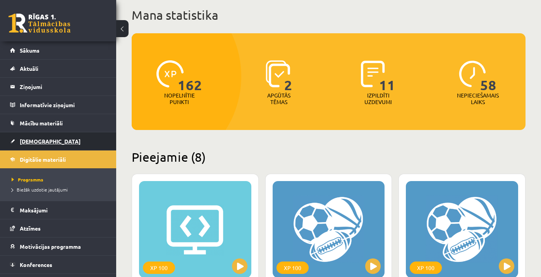
click at [33, 135] on link "[DEMOGRAPHIC_DATA]" at bounding box center [58, 141] width 96 height 18
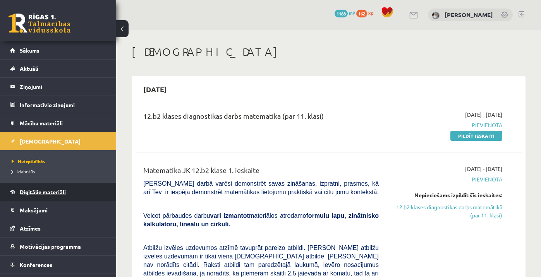
click at [34, 191] on span "Digitālie materiāli" at bounding box center [43, 192] width 46 height 7
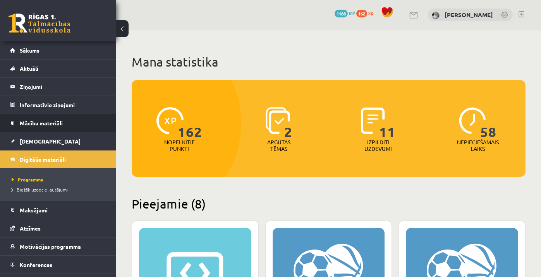
click at [48, 121] on span "Mācību materiāli" at bounding box center [41, 123] width 43 height 7
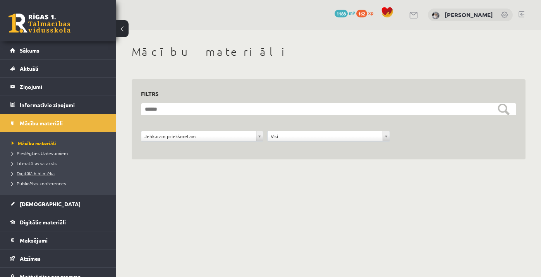
click at [22, 174] on span "Digitālā bibliotēka" at bounding box center [33, 173] width 43 height 6
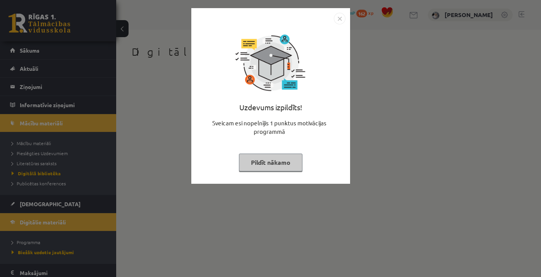
click at [281, 167] on button "Pildīt nākamo" at bounding box center [271, 163] width 64 height 18
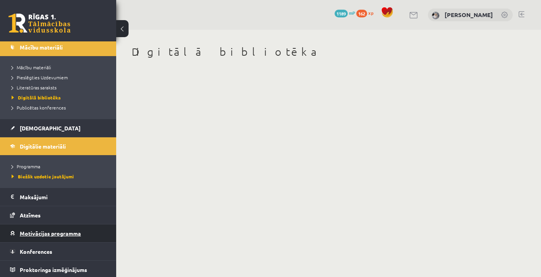
click at [43, 238] on link "Motivācijas programma" at bounding box center [58, 234] width 96 height 18
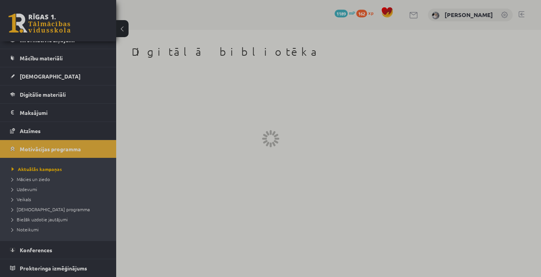
scroll to position [65, 0]
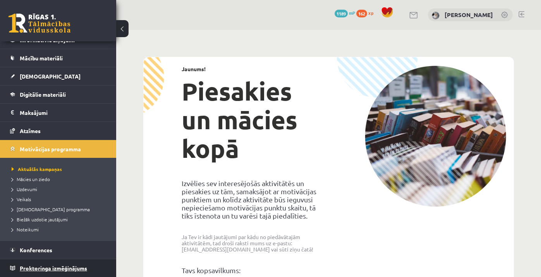
click at [55, 264] on link "Proktoringa izmēģinājums" at bounding box center [58, 269] width 96 height 18
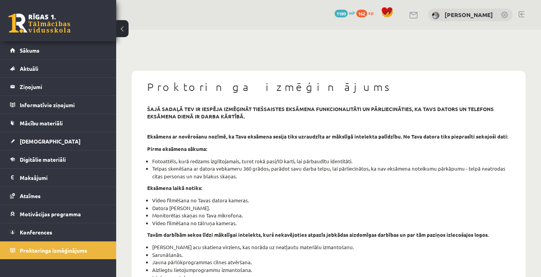
click at [70, 40] on div "0 Dāvanas 1189 mP 162 xp" at bounding box center [58, 20] width 116 height 41
click at [67, 44] on link "Sākums" at bounding box center [58, 50] width 96 height 18
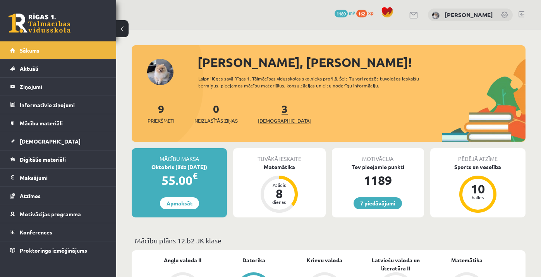
click at [274, 108] on link "3 Ieskaites" at bounding box center [284, 113] width 53 height 23
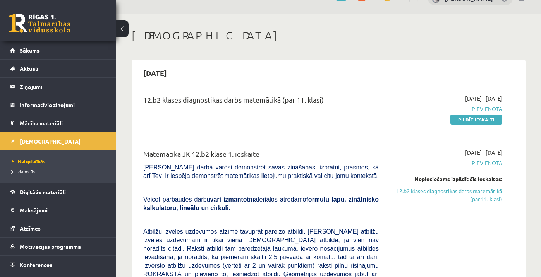
scroll to position [22, 0]
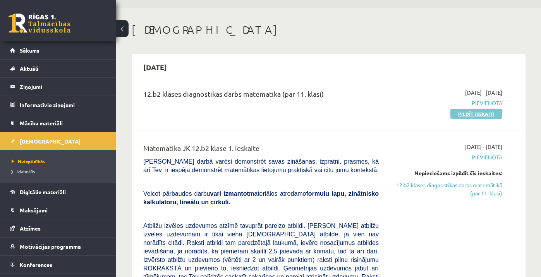
click at [475, 115] on link "Pildīt ieskaiti" at bounding box center [476, 114] width 52 height 10
click at [472, 115] on link "Pildīt ieskaiti" at bounding box center [476, 114] width 52 height 10
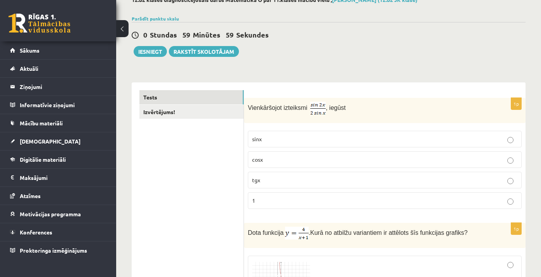
scroll to position [57, 0]
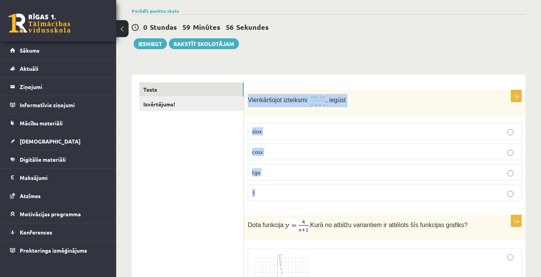
drag, startPoint x: 248, startPoint y: 98, endPoint x: 308, endPoint y: 196, distance: 114.1
click at [308, 197] on div "1p Vienkāršojot izteiksmi , iegūst sinx cosx tgx 1" at bounding box center [385, 149] width 282 height 118
copy div "Vienkāršojot izteiksmi , iegūst sinx cosx tgx 1"
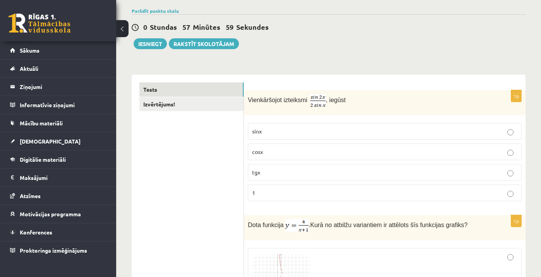
click at [348, 149] on p "cosx" at bounding box center [384, 152] width 265 height 8
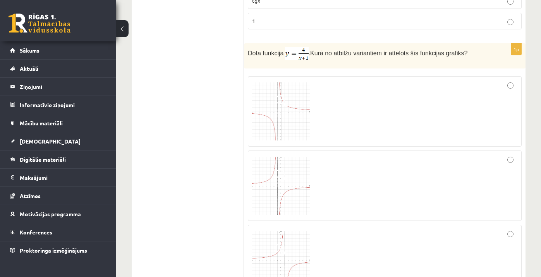
scroll to position [229, 0]
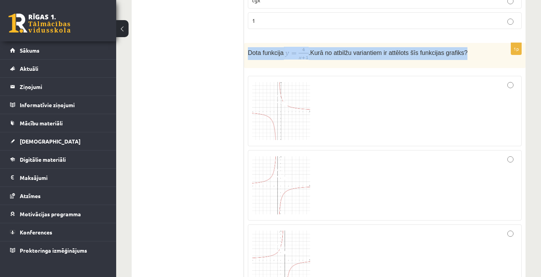
drag, startPoint x: 248, startPoint y: 56, endPoint x: 474, endPoint y: 54, distance: 226.2
click at [474, 54] on p "Dota funkcija . Kurā no atbilžu variantiem ir attēlots šīs funkcijas grafiks?" at bounding box center [365, 53] width 235 height 13
copy p "Dota funkcija . Kurā no atbilžu variantiem ir attēlots šīs funkcijas grafiks?"
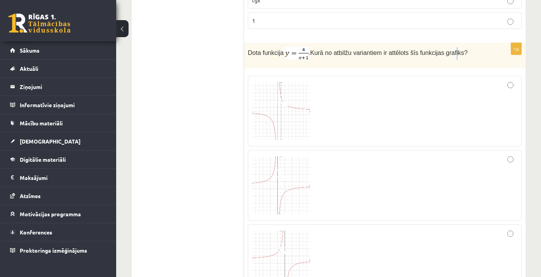
click at [461, 53] on span "Kurā no atbilžu variantiem ir attēlots šīs funkcijas grafiks?" at bounding box center [388, 53] width 157 height 7
click at [278, 106] on span at bounding box center [281, 101] width 12 height 12
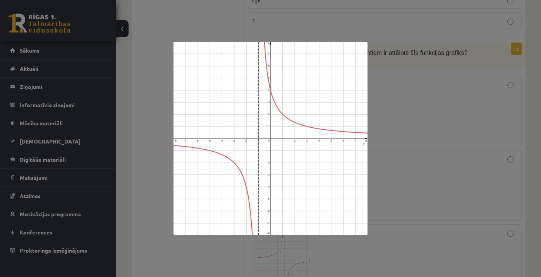
click at [388, 122] on div at bounding box center [270, 138] width 541 height 277
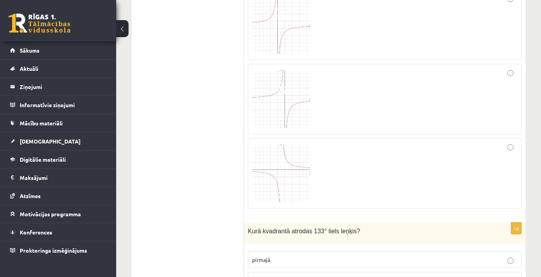
scroll to position [409, 0]
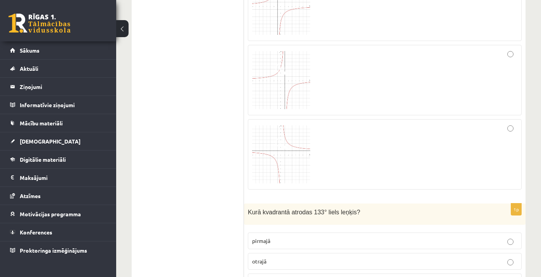
click at [280, 162] on img at bounding box center [281, 154] width 58 height 58
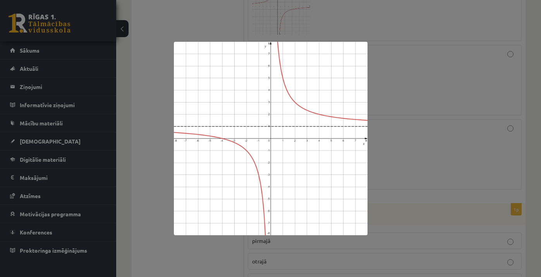
click at [437, 122] on div at bounding box center [270, 138] width 541 height 277
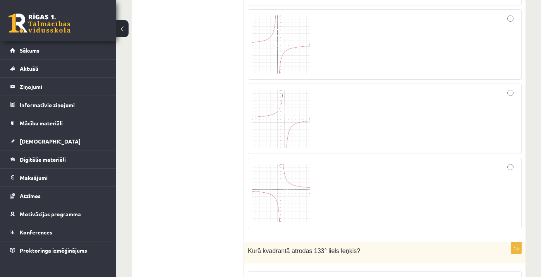
scroll to position [364, 0]
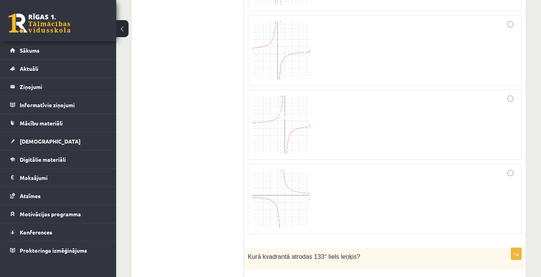
click at [270, 120] on img at bounding box center [281, 125] width 58 height 58
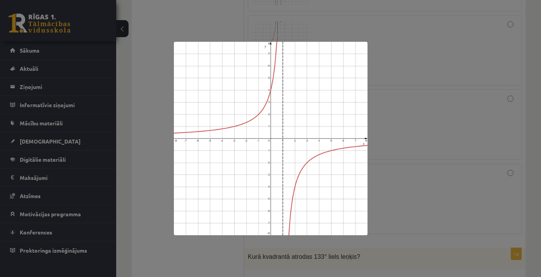
click at [402, 124] on div at bounding box center [270, 138] width 541 height 277
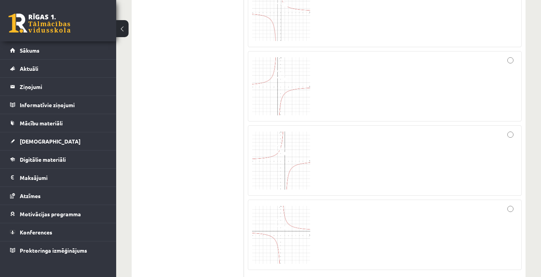
scroll to position [325, 0]
click at [284, 86] on img at bounding box center [281, 89] width 58 height 58
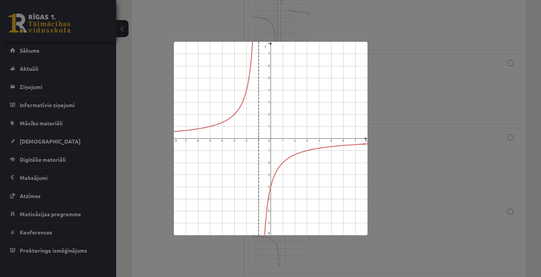
click at [413, 103] on div at bounding box center [270, 138] width 541 height 277
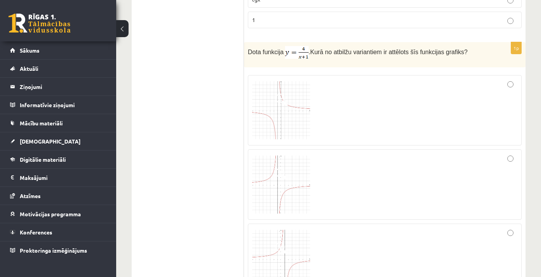
scroll to position [232, 0]
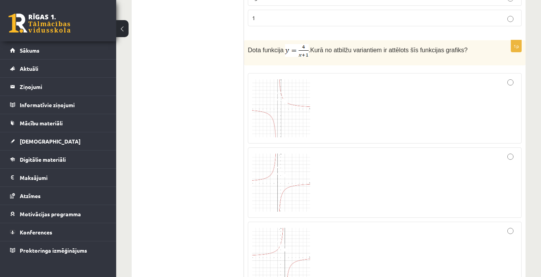
click at [288, 97] on img at bounding box center [281, 108] width 58 height 58
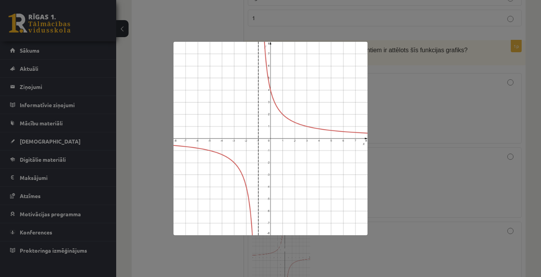
click at [399, 98] on div at bounding box center [270, 138] width 541 height 277
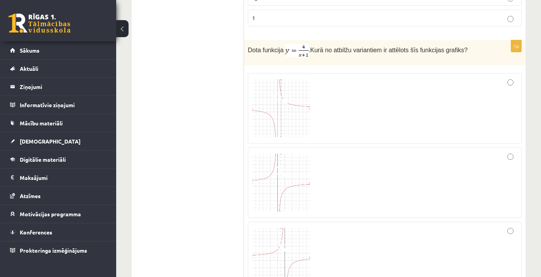
click at [514, 81] on div at bounding box center [384, 108] width 265 height 62
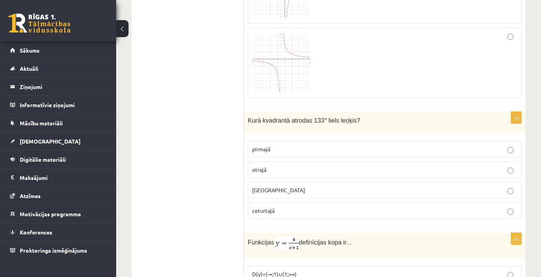
scroll to position [516, 0]
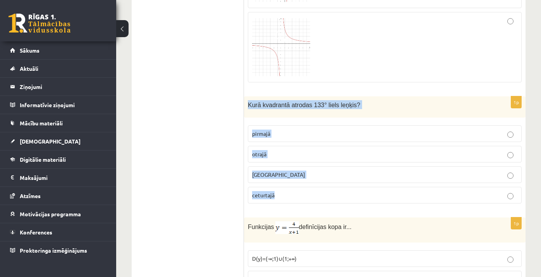
drag, startPoint x: 247, startPoint y: 104, endPoint x: 322, endPoint y: 192, distance: 115.1
click at [322, 192] on div "1p Kurā kvadrantā atrodas 133° liels leņķis? pirmajā otrajā trešajā ceturtajā" at bounding box center [385, 152] width 282 height 113
copy div "Kurā kvadrantā atrodas 133° liels leņķis? pirmajā otrajā trešajā ceturtajā"
click at [301, 153] on p "otrajā" at bounding box center [384, 154] width 265 height 8
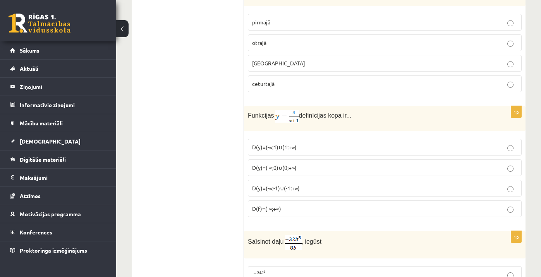
scroll to position [629, 0]
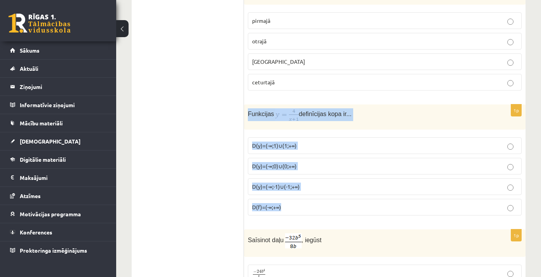
drag, startPoint x: 246, startPoint y: 114, endPoint x: 336, endPoint y: 209, distance: 130.1
click at [336, 209] on div "1p Funkcijas definīcijas kopa ir... D(y)=(-∞;1)∪(1;+∞) D(y)=(-∞;0)∪(0;+∞) D(y)=…" at bounding box center [385, 163] width 282 height 117
copy div "Funkcijas definīcijas kopa ir... D(y)=(-∞;1)∪(1;+∞) D(y)=(-∞;0)∪(0;+∞) D(y)=(-∞…"
click at [286, 116] on img at bounding box center [287, 114] width 24 height 13
click at [282, 115] on img at bounding box center [287, 114] width 24 height 13
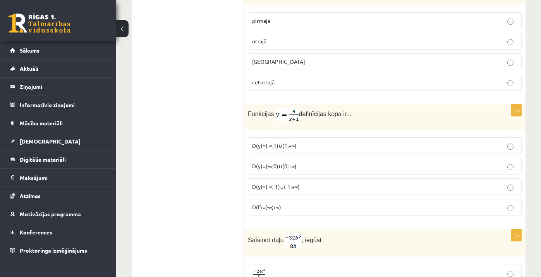
drag, startPoint x: 276, startPoint y: 116, endPoint x: 299, endPoint y: 118, distance: 23.4
click at [299, 118] on p "Funkcijas definīcijas kopa ir..." at bounding box center [365, 114] width 235 height 13
copy p
click at [375, 169] on p "D(y)=(-∞;0)∪(0;+∞)" at bounding box center [384, 166] width 265 height 8
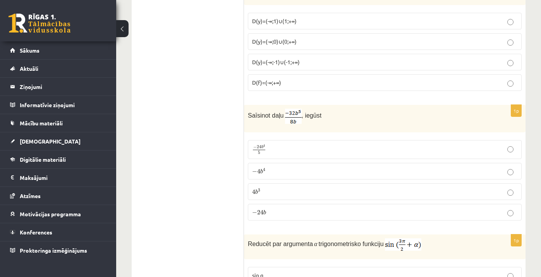
scroll to position [769, 0]
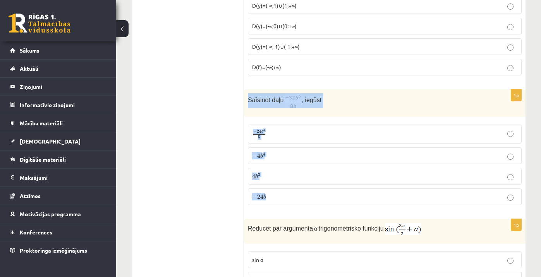
drag, startPoint x: 248, startPoint y: 101, endPoint x: 349, endPoint y: 199, distance: 140.5
click at [349, 199] on div "1p Saīsinot daļu , iegūst − 24 b 4 5 − 24 b 4 5 − 4 b 4 − 4 b 4 4 b 3 4 b 3 − 2…" at bounding box center [385, 150] width 282 height 122
copy div "Saīsinot daļu , iegūst − 24 b 4 5 − 24 b 4 5 − 4 b 4 − 4 b 4 4 b 3 4 b 3 − 24 b"
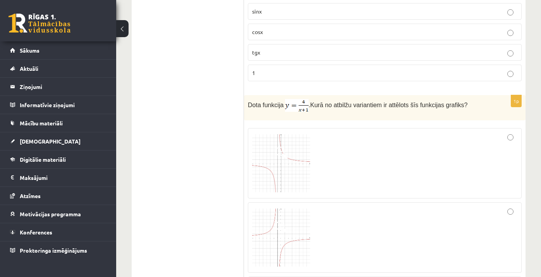
scroll to position [179, 0]
click at [287, 160] on img at bounding box center [281, 161] width 58 height 58
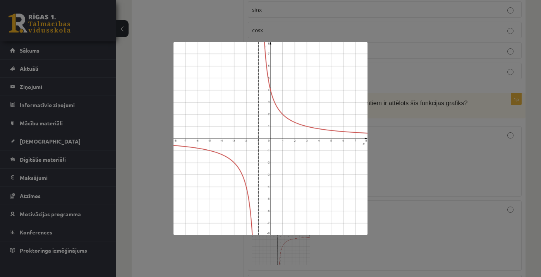
click at [387, 131] on div at bounding box center [270, 138] width 541 height 277
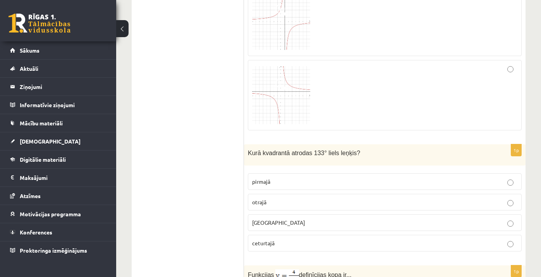
scroll to position [471, 0]
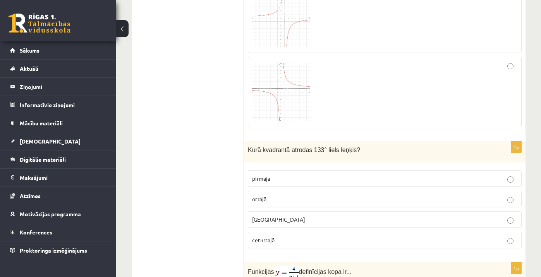
click at [275, 98] on img at bounding box center [281, 92] width 58 height 58
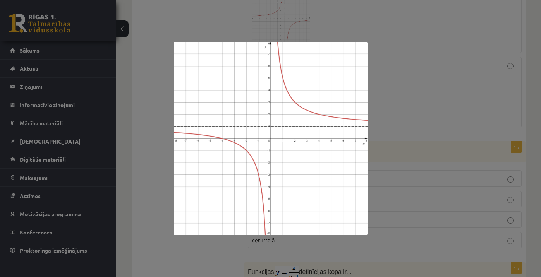
click at [395, 103] on div at bounding box center [270, 138] width 541 height 277
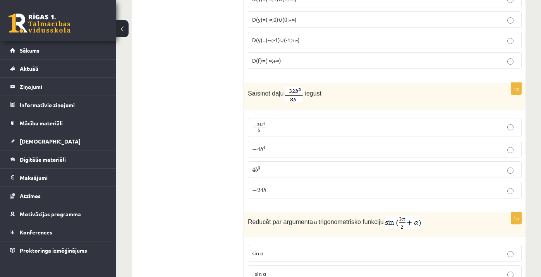
scroll to position [782, 0]
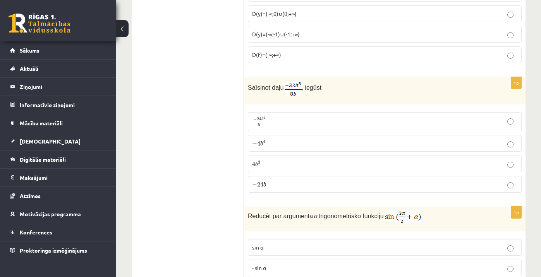
click at [506, 143] on p "− 4 b 4 − 4 b 4" at bounding box center [384, 143] width 265 height 8
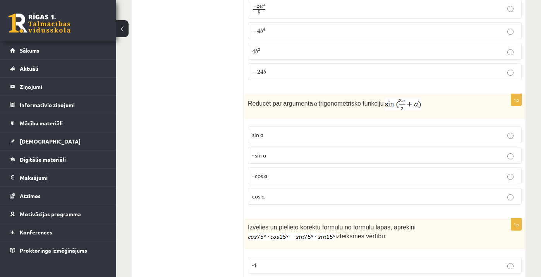
scroll to position [896, 0]
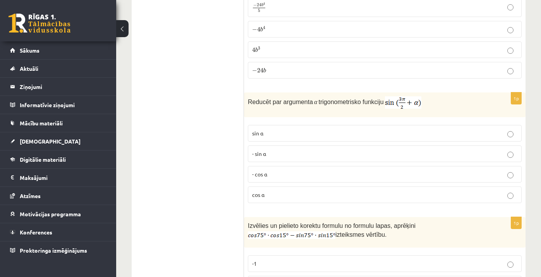
click at [330, 174] on p "- cos ⁡α" at bounding box center [384, 174] width 265 height 8
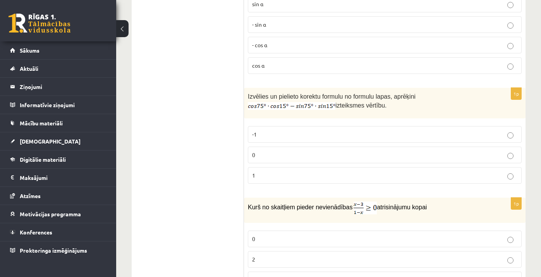
scroll to position [1028, 0]
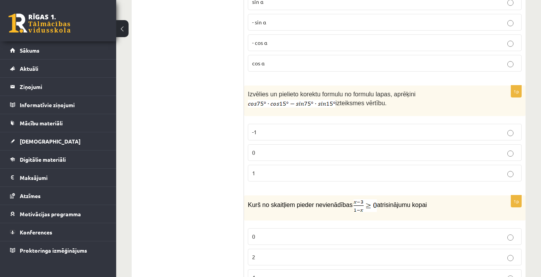
click at [444, 147] on label "0" at bounding box center [385, 152] width 274 height 17
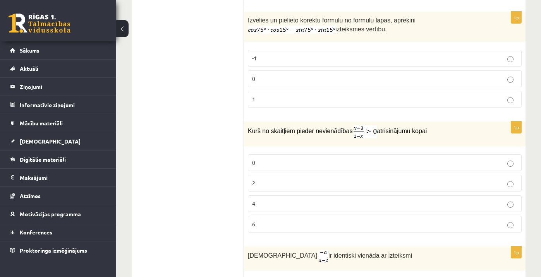
scroll to position [1151, 0]
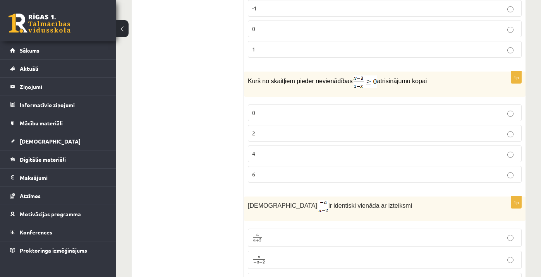
click at [323, 170] on p "6" at bounding box center [384, 174] width 265 height 8
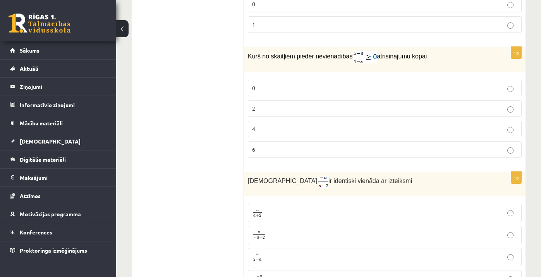
click at [336, 107] on p "2" at bounding box center [384, 109] width 265 height 8
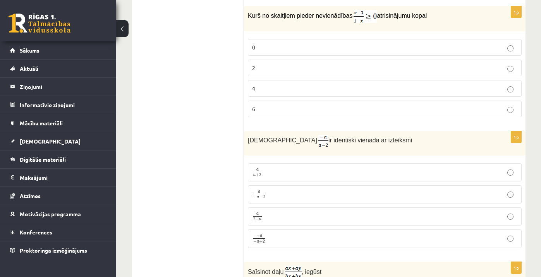
scroll to position [1218, 0]
click at [366, 48] on p "0" at bounding box center [384, 47] width 265 height 8
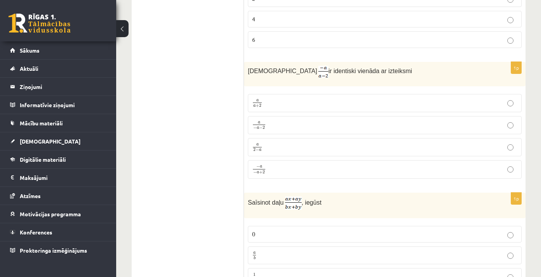
scroll to position [1301, 0]
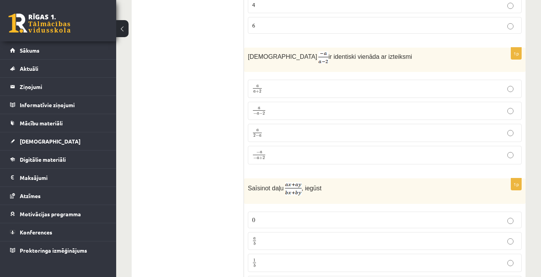
click at [270, 132] on p "a 2 − a a 2 − a" at bounding box center [384, 133] width 265 height 10
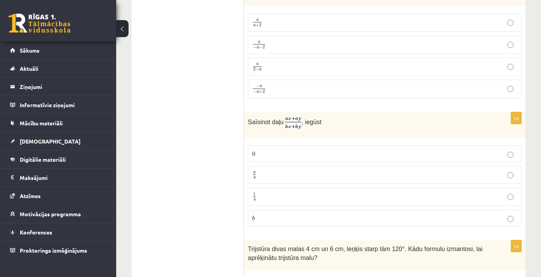
scroll to position [1372, 0]
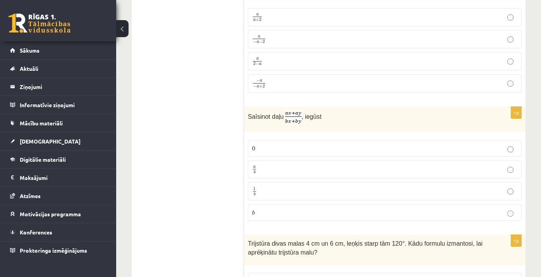
click at [265, 165] on p "a b a b" at bounding box center [384, 170] width 265 height 10
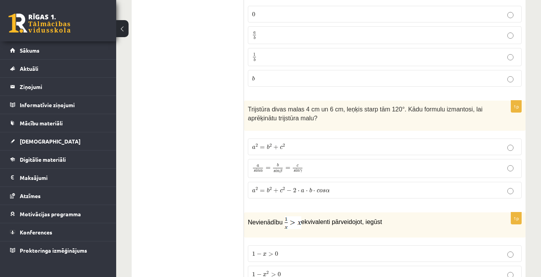
scroll to position [1509, 0]
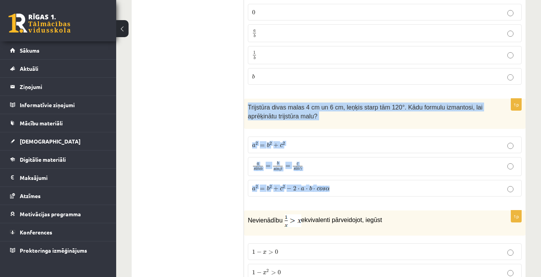
drag, startPoint x: 247, startPoint y: 104, endPoint x: 354, endPoint y: 188, distance: 136.0
click at [354, 188] on div "1p Trijstūra divas malas 4 cm un 6 cm, leņķis starp tām 120°. Kādu formulu izma…" at bounding box center [385, 151] width 282 height 104
copy div "Trijstūra divas malas 4 cm un 6 cm, leņķis starp tām 120°. Kādu formulu izmanto…"
click at [315, 167] on p "a s i n α = b s i n β = c s i n γ a s i n α = b s i n β = c s i n γ" at bounding box center [384, 167] width 265 height 11
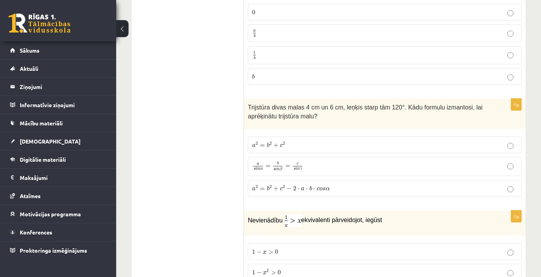
click at [362, 191] on label "a 2 = b 2 + c 2 − 2 ⋅ a ⋅ b ⋅ c o s α a 2 = b 2 + c 2 − 2 ⋅ a ⋅ b ⋅ c o s α" at bounding box center [385, 188] width 274 height 17
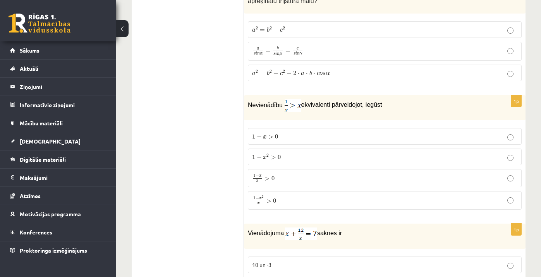
scroll to position [1624, 0]
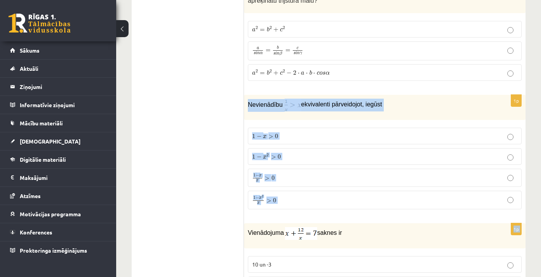
drag, startPoint x: 247, startPoint y: 102, endPoint x: 341, endPoint y: 216, distance: 148.0
copy form "Nevienādību ekvivalenti pārveidojot, iegūst 1 − x > 0 1 − x > 0 1 − x 2 > 0 1 −…"
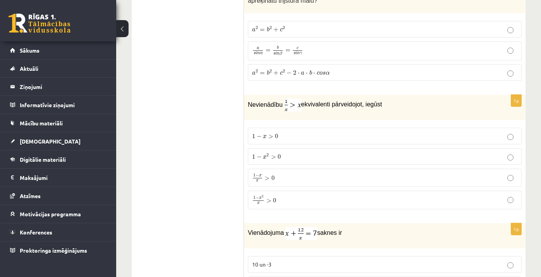
click at [305, 138] on p "1 − x > 0 1 − x > 0" at bounding box center [384, 136] width 265 height 8
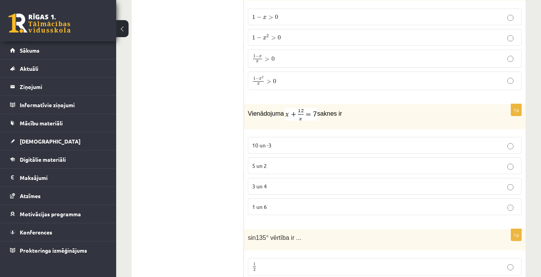
scroll to position [1746, 0]
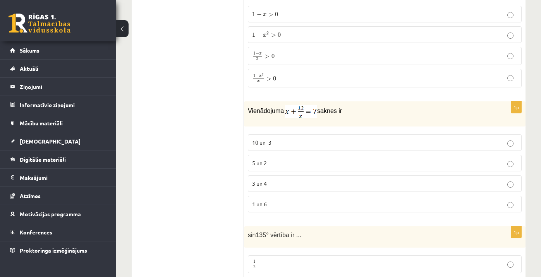
click at [263, 183] on span "3 un 4" at bounding box center [259, 183] width 15 height 7
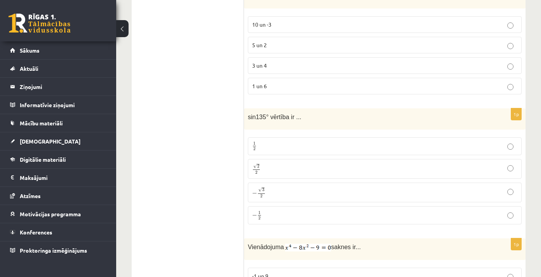
scroll to position [1865, 0]
drag, startPoint x: 248, startPoint y: 114, endPoint x: 285, endPoint y: 222, distance: 113.8
click at [285, 222] on div "1p sin135° vērtība ir ... 1 2 1 2 √ 2 2 2 2 − √ 3 2 − 3 2 − 1 2 − 1 2" at bounding box center [385, 169] width 282 height 122
copy div "sin135° vērtība ir ... 1 2 1 2 √ 2 2 2 2 − √ 3 2 − 3 2 − 1 2"
click at [281, 171] on p "√ 2 2 2 2" at bounding box center [384, 168] width 265 height 11
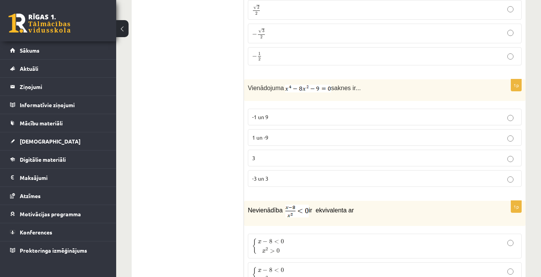
scroll to position [2028, 0]
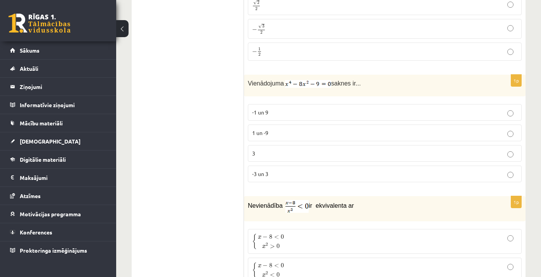
click at [291, 173] on p "-3 un 3" at bounding box center [384, 174] width 265 height 8
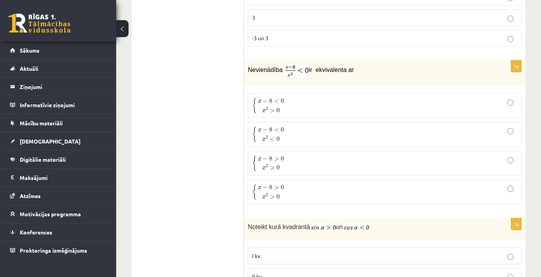
scroll to position [2165, 0]
click at [275, 137] on span "<" at bounding box center [272, 139] width 5 height 4
click at [312, 102] on p "{ x − 8 < 0 x 2 > 0 { x − 8 < 0 x 2 > 0" at bounding box center [384, 105] width 265 height 16
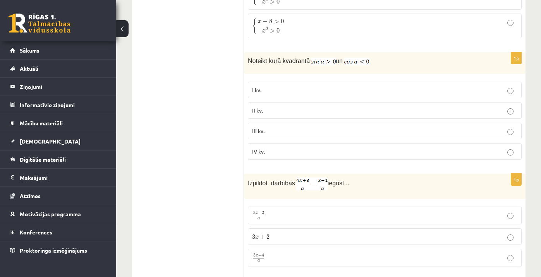
scroll to position [2331, 0]
click at [293, 147] on p "IV kv." at bounding box center [384, 151] width 265 height 8
click at [287, 106] on p "II kv." at bounding box center [384, 110] width 265 height 8
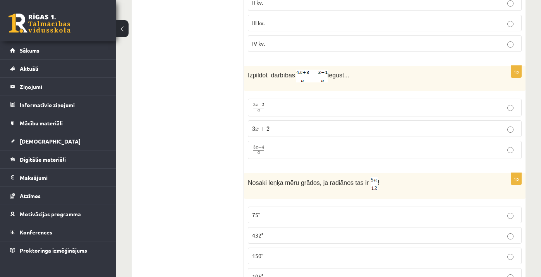
scroll to position [2459, 0]
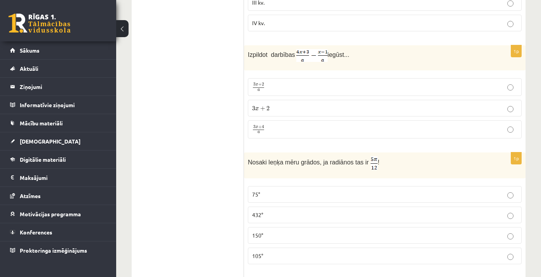
click at [275, 127] on p "3 x + 4 a 3 x + 4 a" at bounding box center [384, 130] width 265 height 10
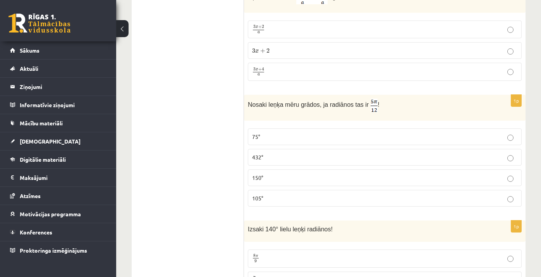
scroll to position [2519, 0]
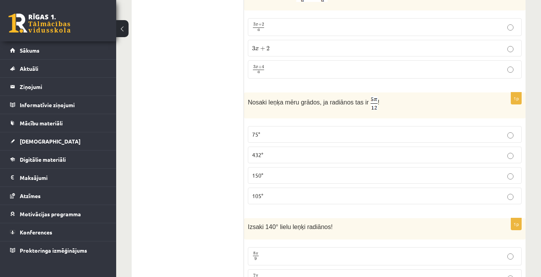
click at [260, 192] on span "105°" at bounding box center [257, 195] width 11 height 7
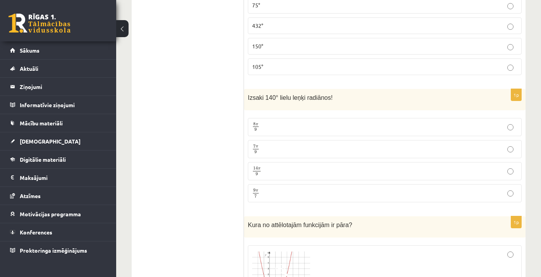
scroll to position [2649, 0]
click at [277, 148] on p "7 π 9 7 π 9" at bounding box center [384, 149] width 265 height 10
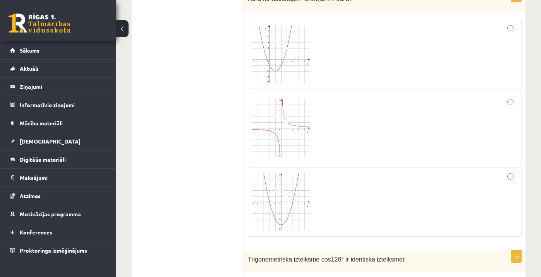
scroll to position [2879, 0]
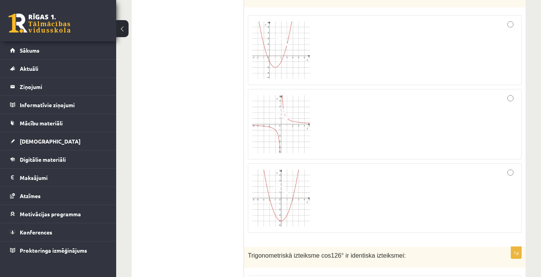
click at [499, 180] on div at bounding box center [384, 198] width 265 height 61
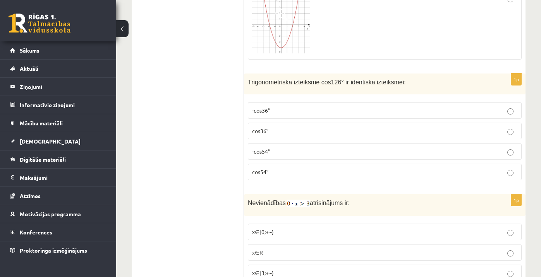
scroll to position [3052, 0]
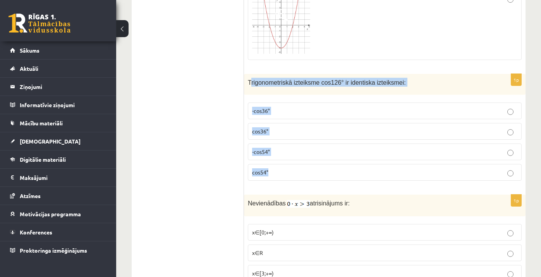
drag, startPoint x: 250, startPoint y: 79, endPoint x: 355, endPoint y: 171, distance: 140.0
click at [355, 171] on div "1p Trigonometriskā izteiksme cos126° ir identiska izteiksmei: -cos36° cos36° -c…" at bounding box center [385, 130] width 282 height 113
copy div "rigonometriskā izteiksme cos126° ir identiska izteiksmei: -cos36° cos36° -cos54…"
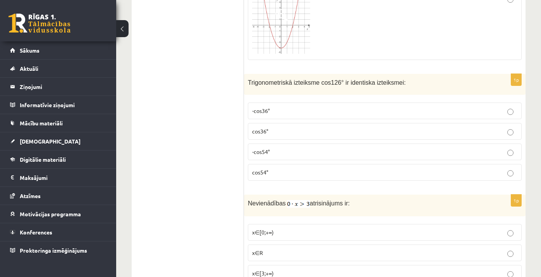
click at [275, 150] on p "-cos54°" at bounding box center [384, 152] width 265 height 8
click at [313, 168] on p "cos54°" at bounding box center [384, 172] width 265 height 8
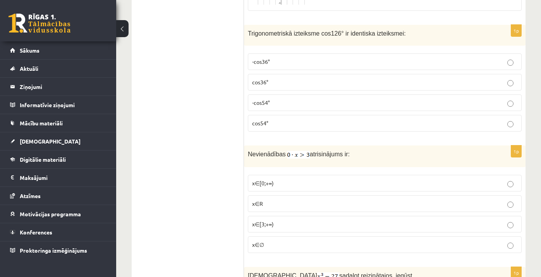
scroll to position [3121, 0]
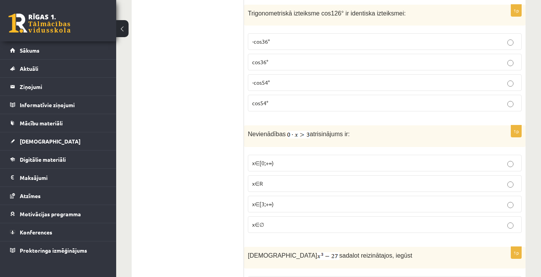
click at [287, 225] on p "x∈∅" at bounding box center [384, 225] width 265 height 8
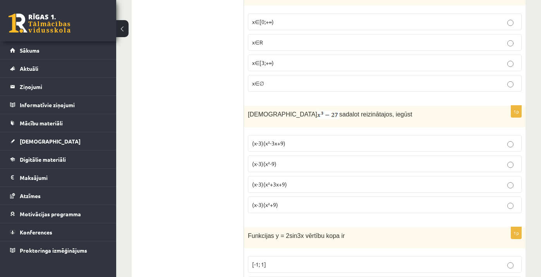
scroll to position [3264, 0]
click at [265, 180] on span "(x-3)(x²+3x+9)" at bounding box center [269, 183] width 35 height 7
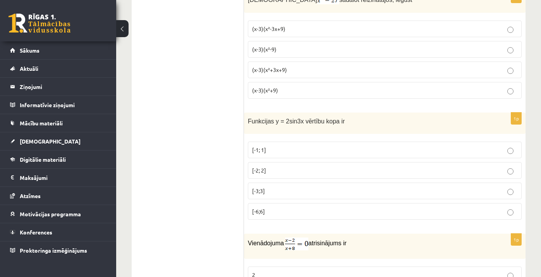
scroll to position [3377, 0]
click at [307, 210] on p "[-6;6]" at bounding box center [384, 212] width 265 height 8
click p "[-3;3]"
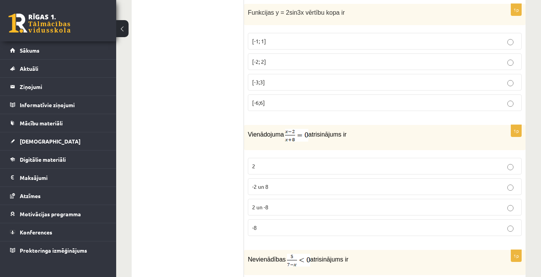
scroll to position [3490, 0]
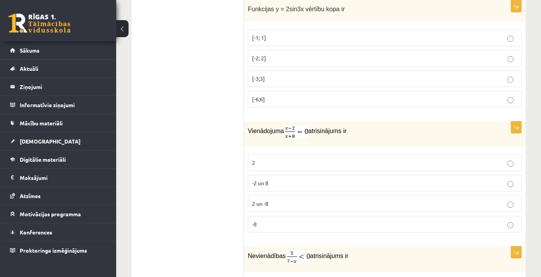
click p "2"
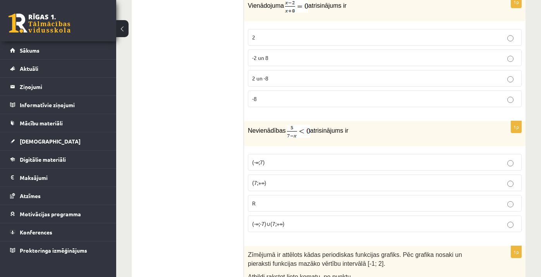
scroll to position [3616, 0]
click p "(7;+∞)"
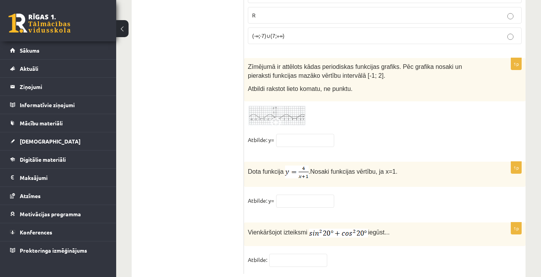
scroll to position [3806, 0]
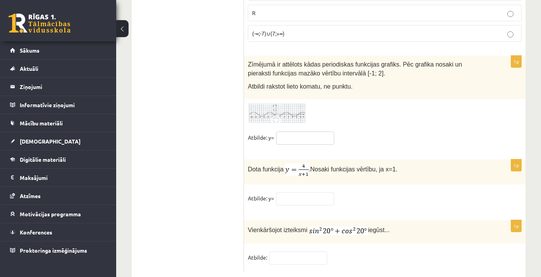
click input "text"
click img
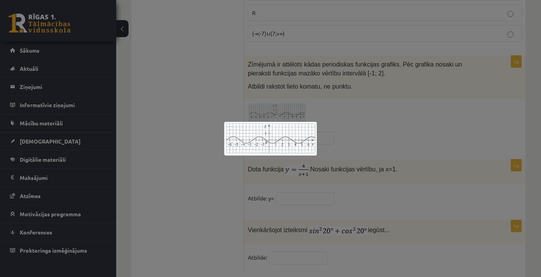
click div
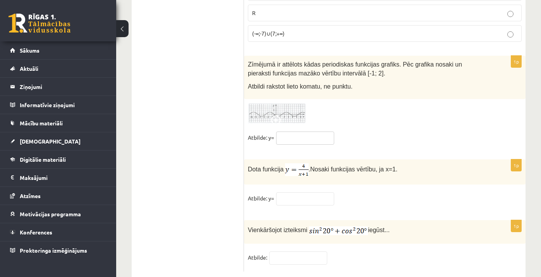
click input "text"
click fieldset "Atbilde: y= ***"
click input "***"
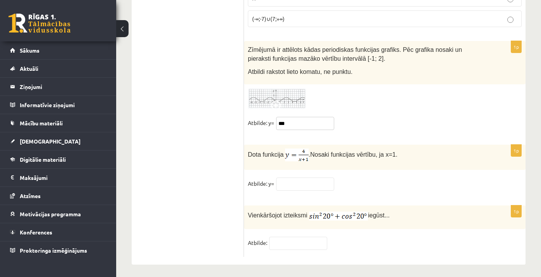
scroll to position [3820, 0]
type input "***"
click input "text"
type input "***"
click fieldset "Atbilde:"
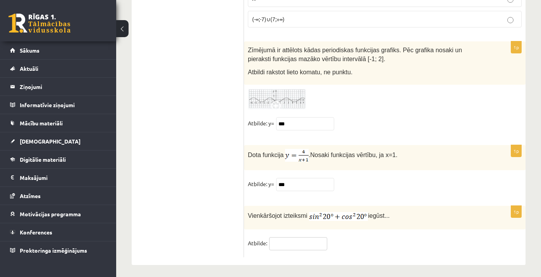
click input "text"
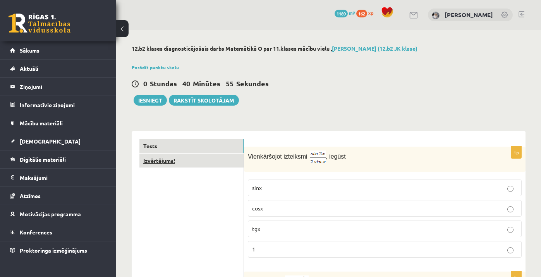
scroll to position [0, 0]
type input "*"
click link "Izvērtējums!"
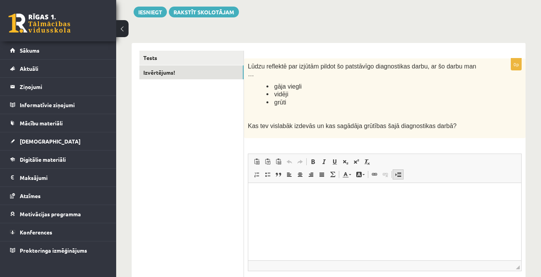
scroll to position [92, 0]
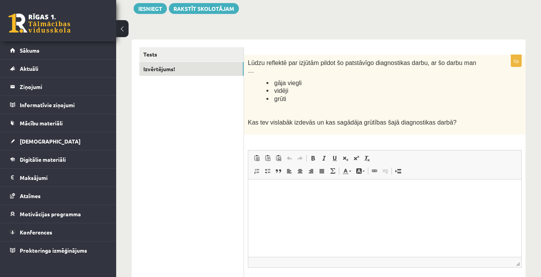
click html
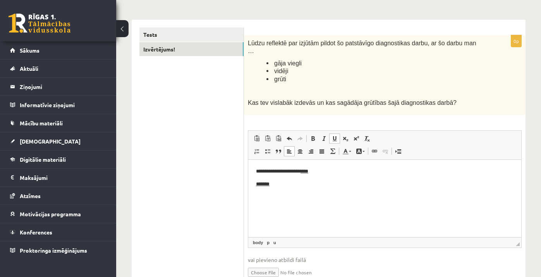
scroll to position [53, 0]
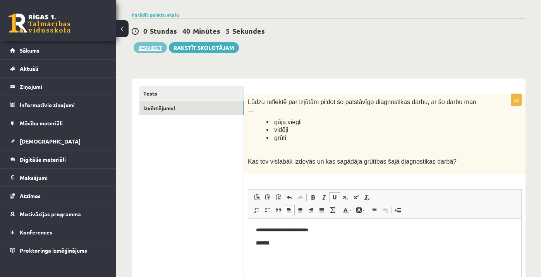
click button "Iesniegt"
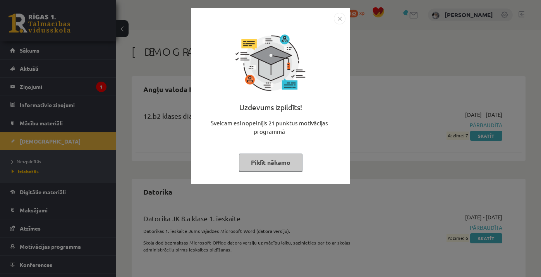
click at [293, 158] on button "Pildīt nākamo" at bounding box center [271, 163] width 64 height 18
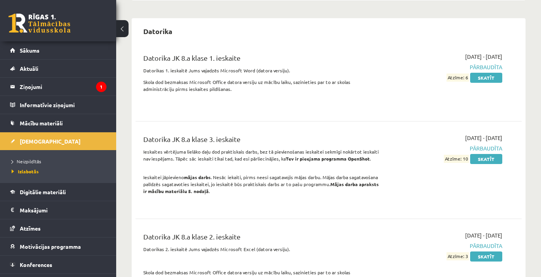
scroll to position [167, 0]
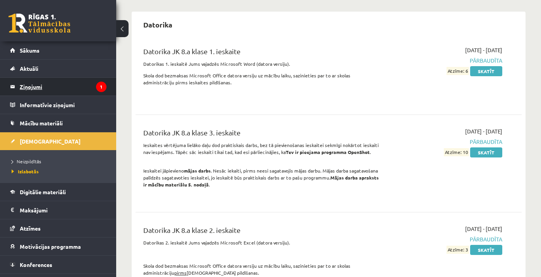
click at [90, 90] on legend "Ziņojumi 1" at bounding box center [63, 87] width 87 height 18
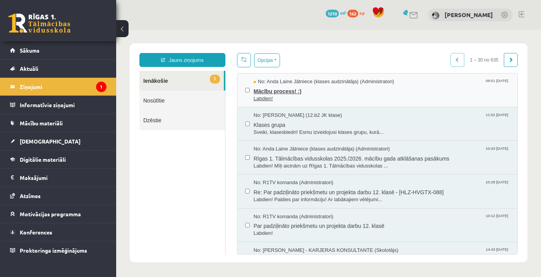
click at [308, 100] on span "Labdien!" at bounding box center [382, 98] width 256 height 7
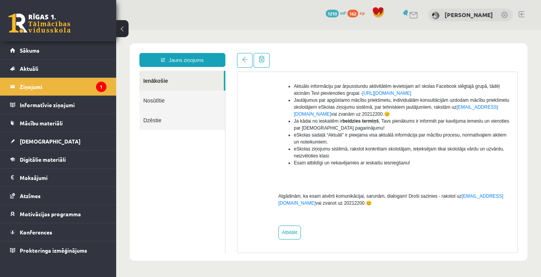
scroll to position [174, 0]
click at [51, 158] on span "Digitālie materiāli" at bounding box center [43, 159] width 46 height 7
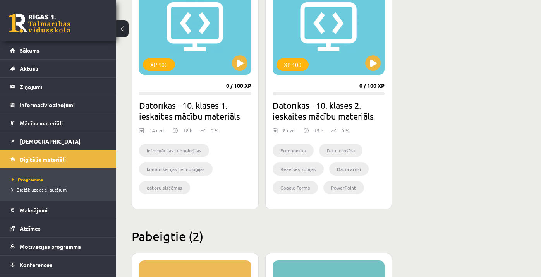
scroll to position [740, 0]
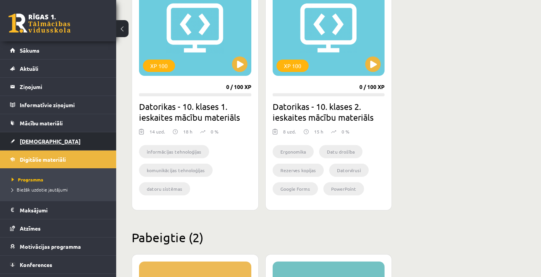
click at [38, 141] on span "[DEMOGRAPHIC_DATA]" at bounding box center [50, 141] width 61 height 7
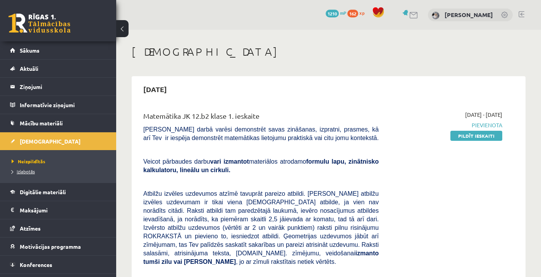
click at [28, 170] on span "Izlabotās" at bounding box center [23, 171] width 23 height 6
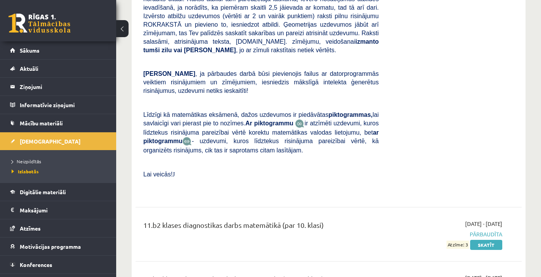
scroll to position [5617, 0]
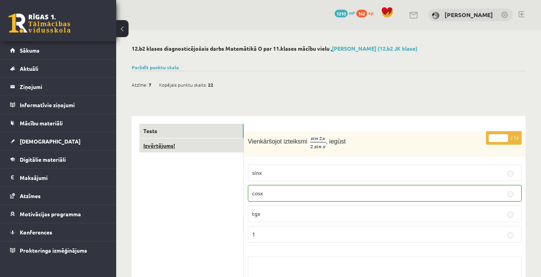
click at [184, 139] on link "Izvērtējums!" at bounding box center [191, 146] width 104 height 14
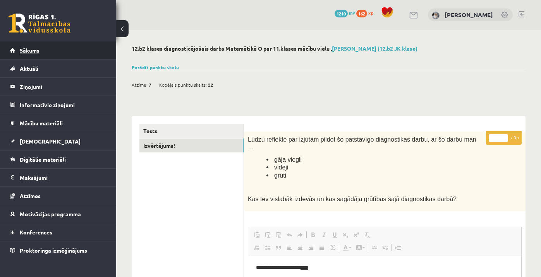
click at [54, 52] on link "Sākums" at bounding box center [58, 50] width 96 height 18
